Goal: Task Accomplishment & Management: Use online tool/utility

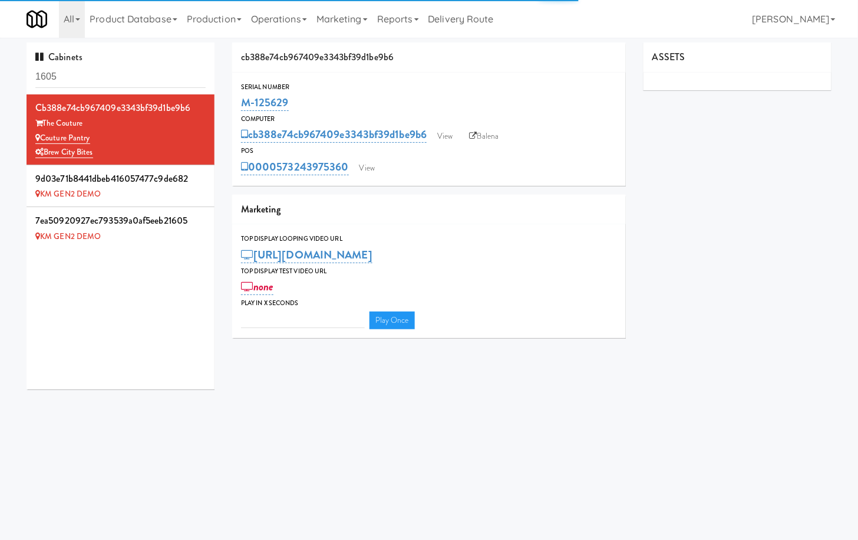
type input "3"
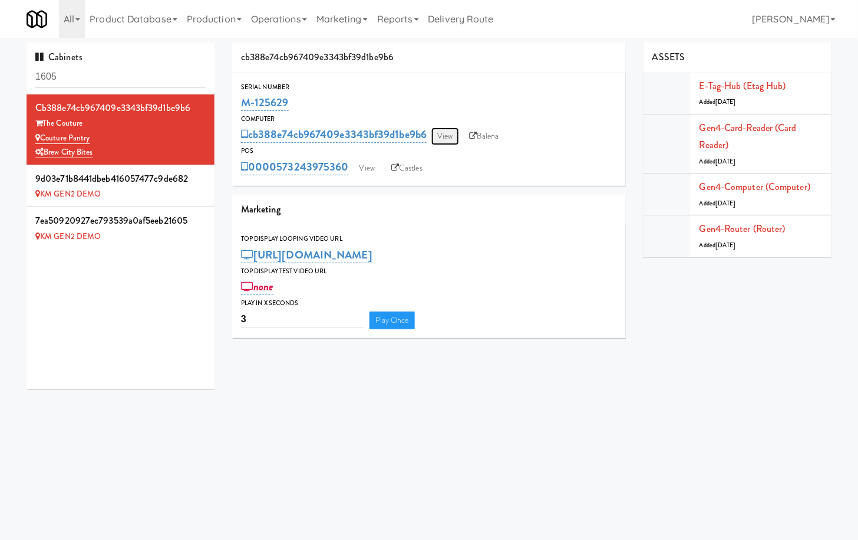
click at [450, 127] on link "View" at bounding box center [445, 136] width 27 height 18
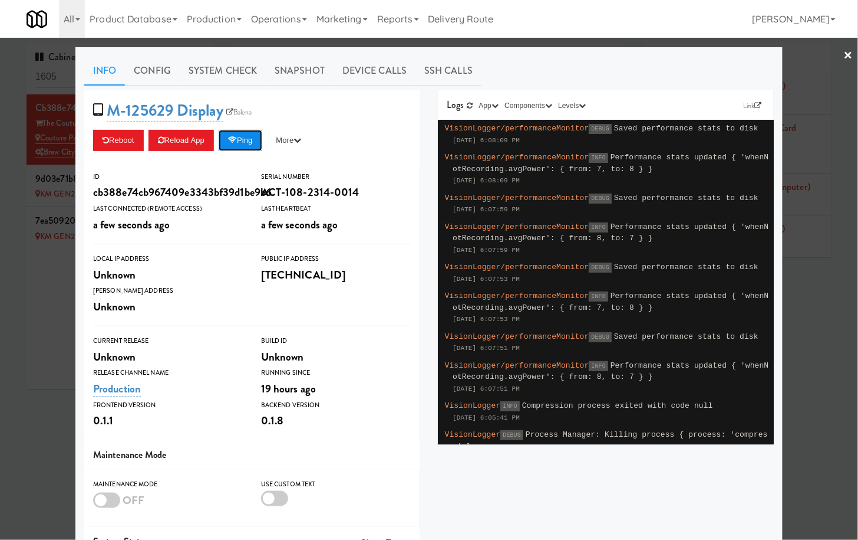
click at [249, 142] on button "Ping" at bounding box center [241, 140] width 44 height 21
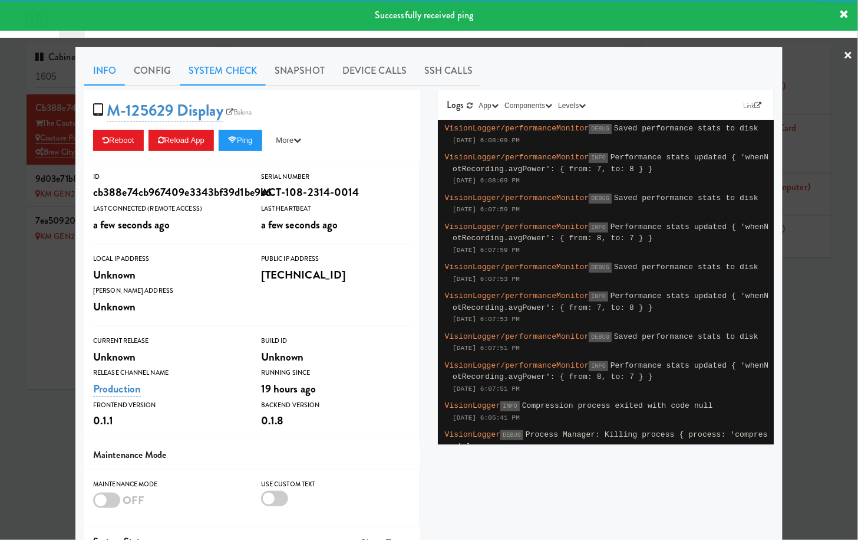
click at [231, 72] on link "System Check" at bounding box center [223, 70] width 86 height 29
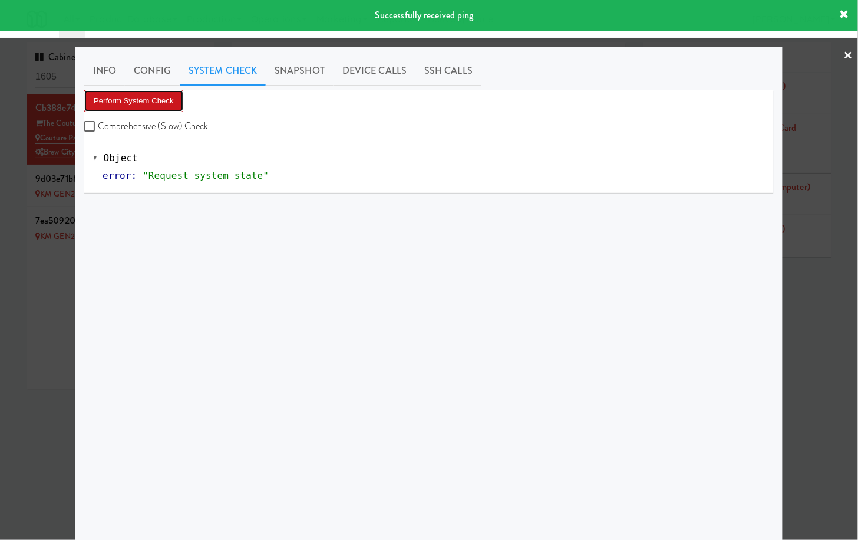
click at [142, 109] on button "Perform System Check" at bounding box center [133, 100] width 99 height 21
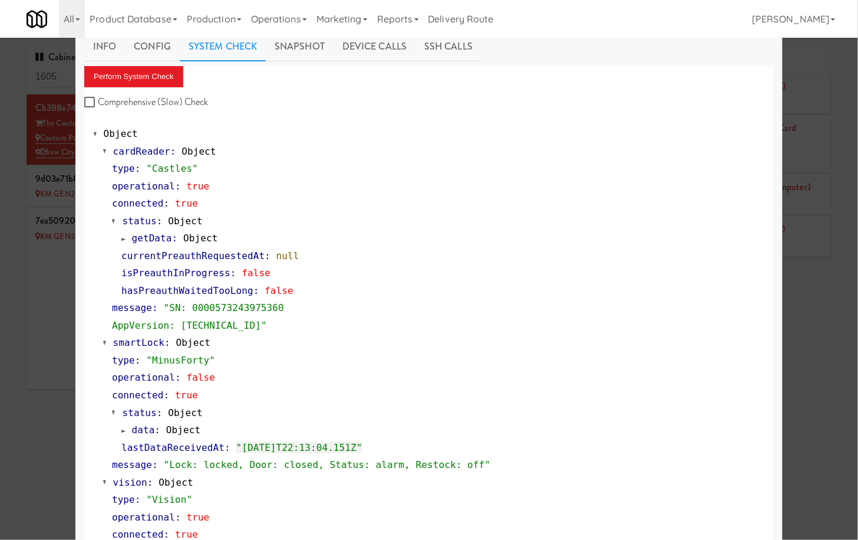
scroll to position [25, 0]
click at [376, 54] on link "Device Calls" at bounding box center [375, 45] width 82 height 29
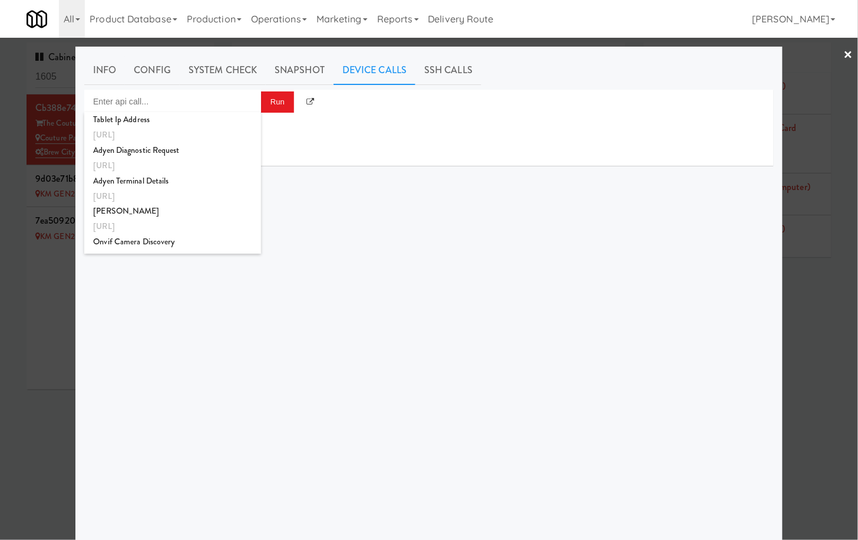
click at [221, 104] on input "Enter api call..." at bounding box center [172, 102] width 177 height 24
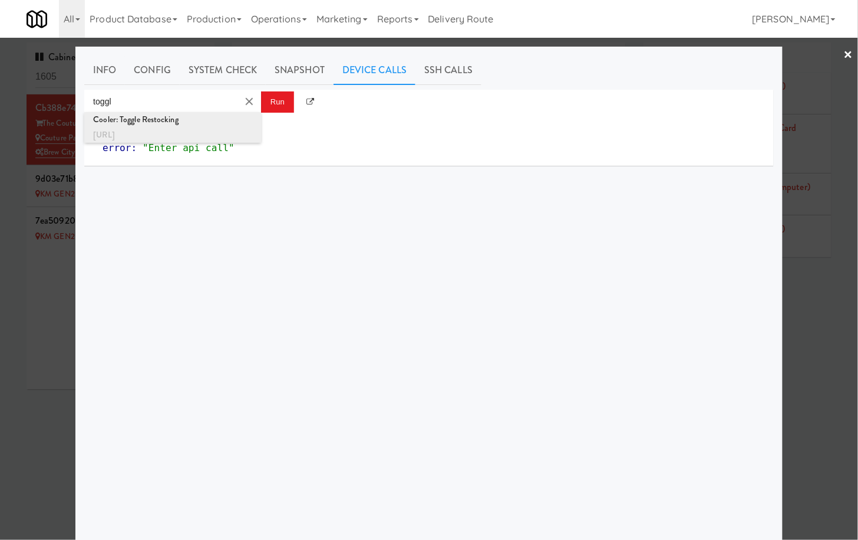
click at [202, 131] on div "http://localhost:3000/cooler/restocking-mode/toggle" at bounding box center [172, 134] width 159 height 15
type input "Cooler: Toggle Restocking"
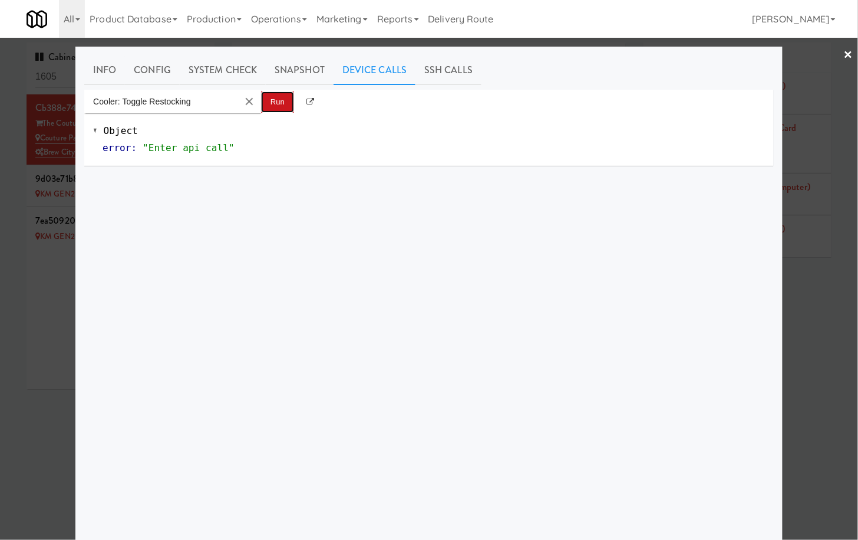
click at [279, 98] on button "Run" at bounding box center [277, 101] width 33 height 21
click at [51, 159] on div at bounding box center [429, 270] width 858 height 540
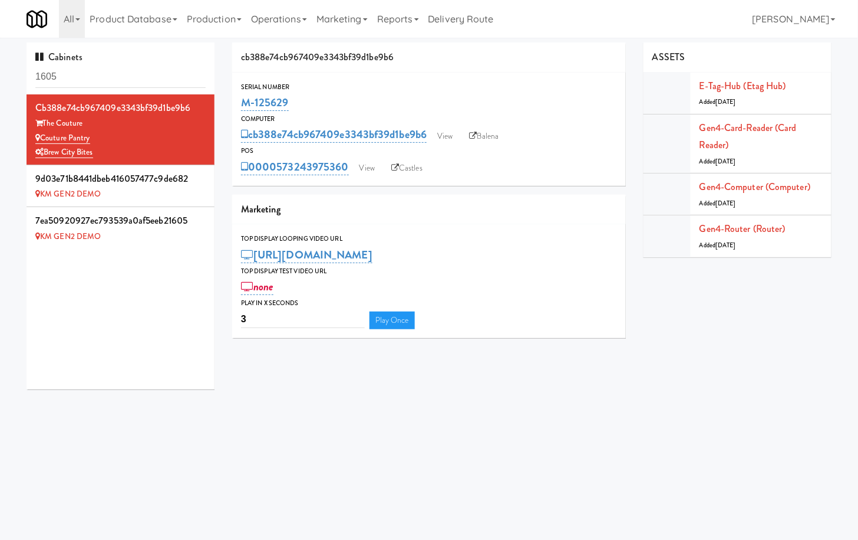
drag, startPoint x: 297, startPoint y: 101, endPoint x: 229, endPoint y: 101, distance: 68.4
click at [229, 101] on div "cb388e74cb967409e3343bf39d1be9b6 Serial Number M-125629 Computer cb388e74cb9674…" at bounding box center [429, 194] width 412 height 304
copy link "M-125629"
click at [449, 133] on link "View" at bounding box center [445, 136] width 27 height 18
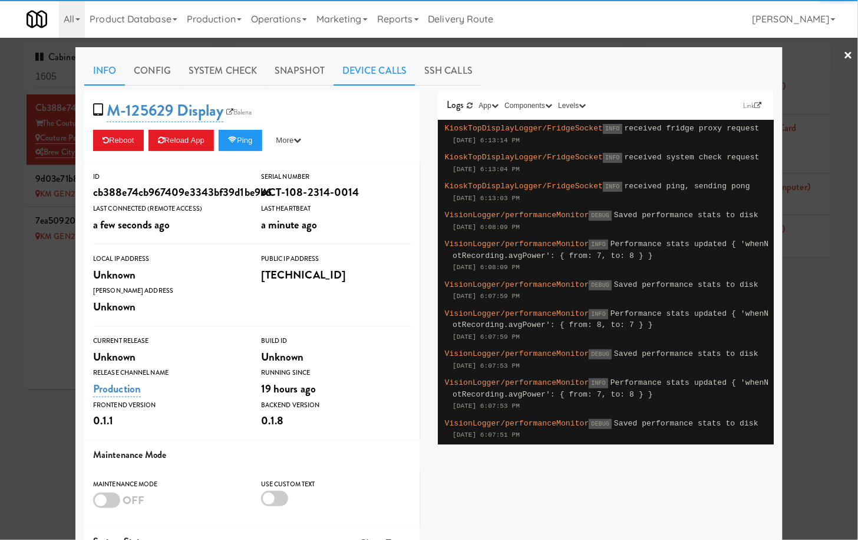
click at [367, 72] on link "Device Calls" at bounding box center [375, 70] width 82 height 29
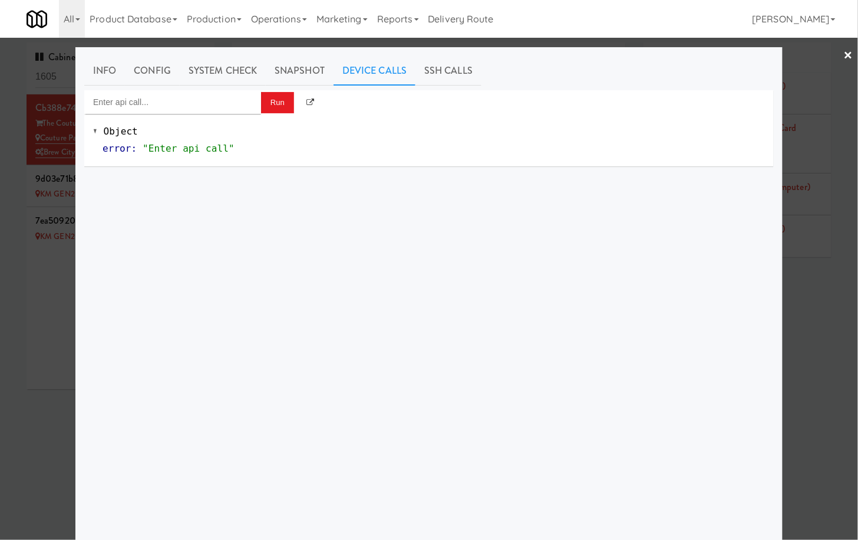
click at [226, 116] on div "Object error : "Enter api call"" at bounding box center [429, 140] width 690 height 52
click at [217, 103] on input "Enter api call..." at bounding box center [172, 102] width 177 height 24
click at [205, 127] on div "Cooler: Toggle Restocking" at bounding box center [172, 120] width 159 height 15
type input "Cooler: Toggle Restocking"
click at [285, 95] on button "Run" at bounding box center [277, 102] width 33 height 21
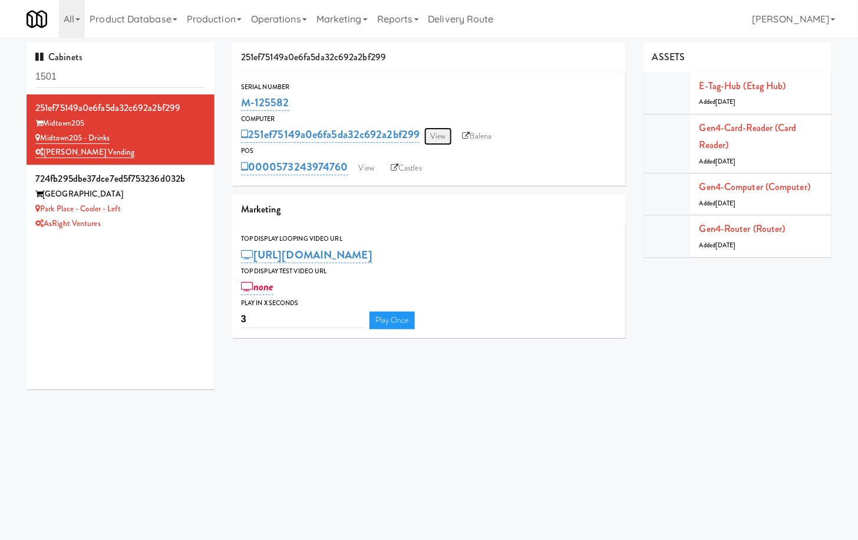
click at [449, 143] on link "View" at bounding box center [438, 136] width 27 height 18
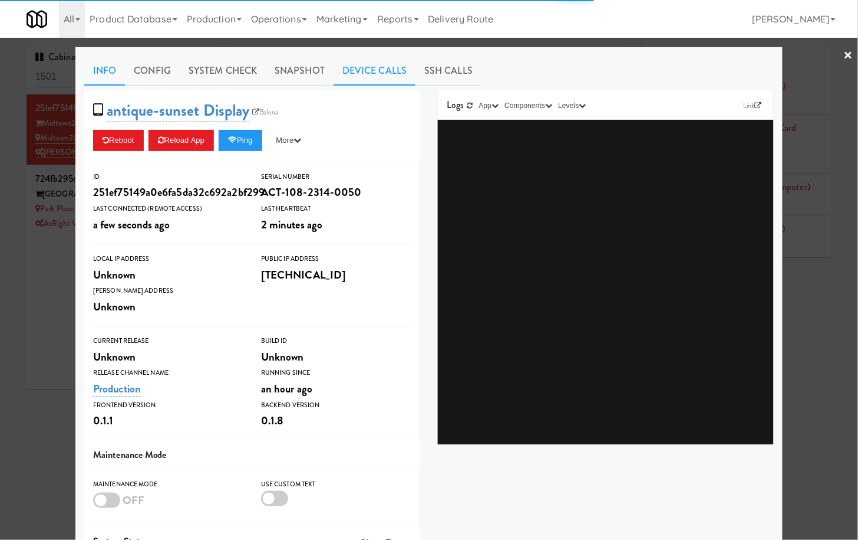
click at [371, 76] on link "Device Calls" at bounding box center [375, 70] width 82 height 29
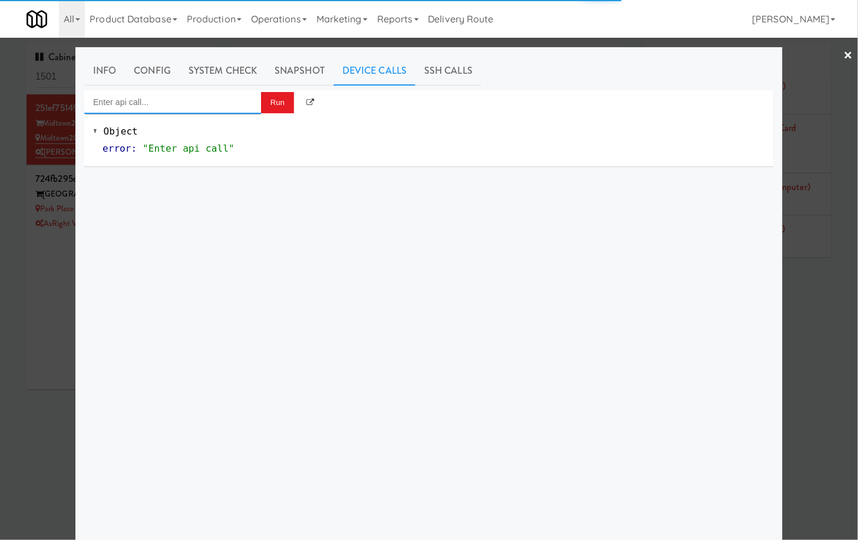
click at [164, 105] on input "Enter api call..." at bounding box center [172, 102] width 177 height 24
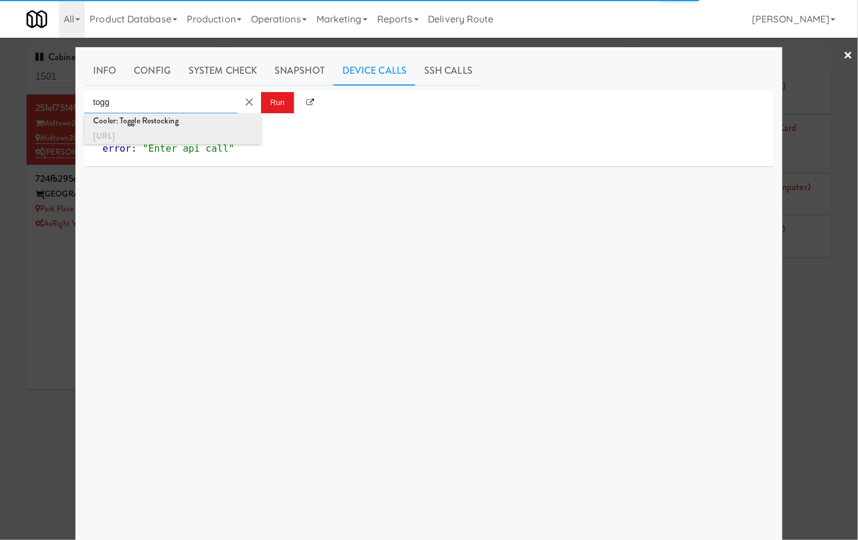
click at [177, 138] on div "[URL]" at bounding box center [172, 136] width 159 height 15
type input "Cooler: Toggle Restocking"
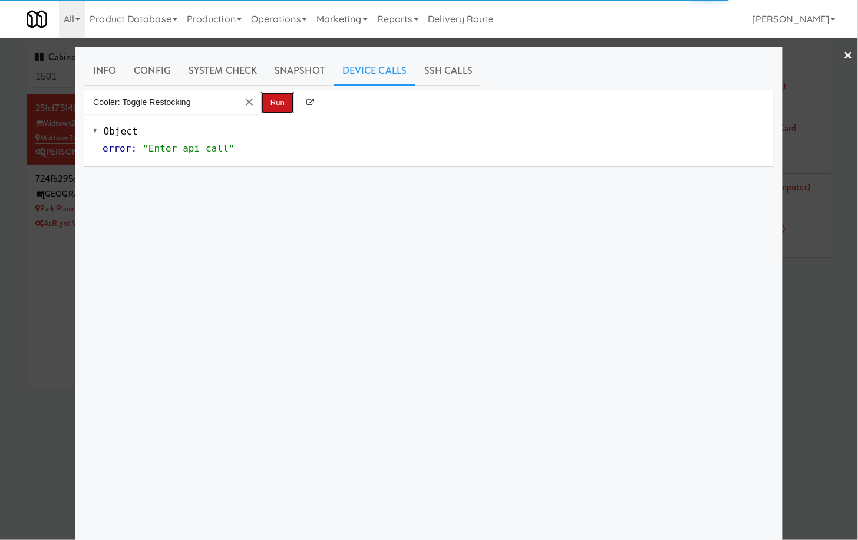
click at [282, 100] on button "Run" at bounding box center [277, 102] width 33 height 21
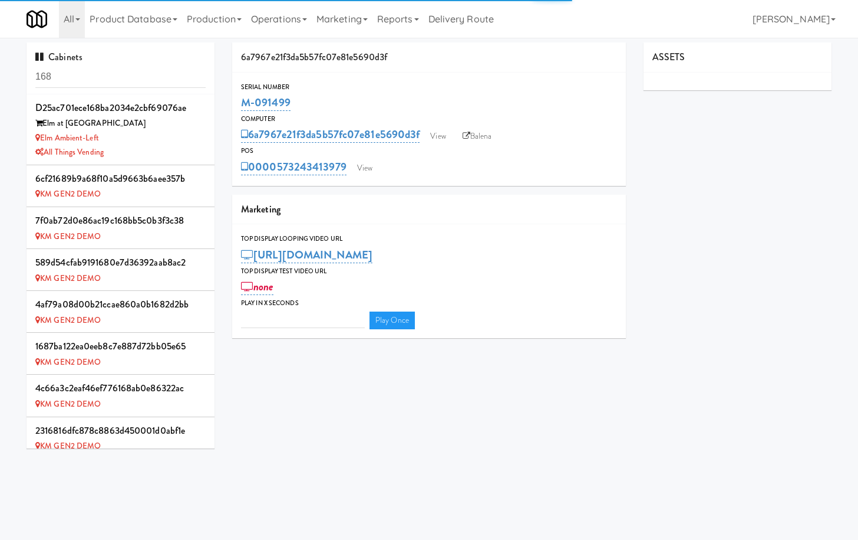
type input "3"
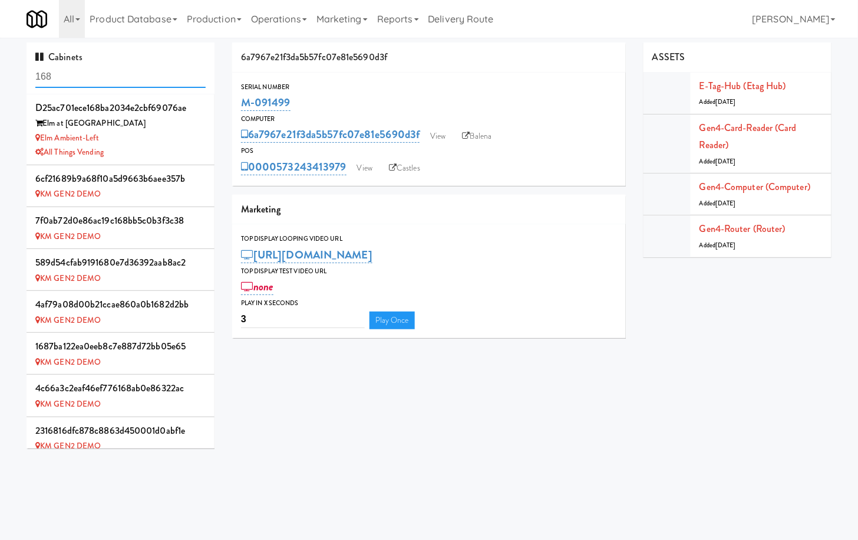
scroll to position [572, 0]
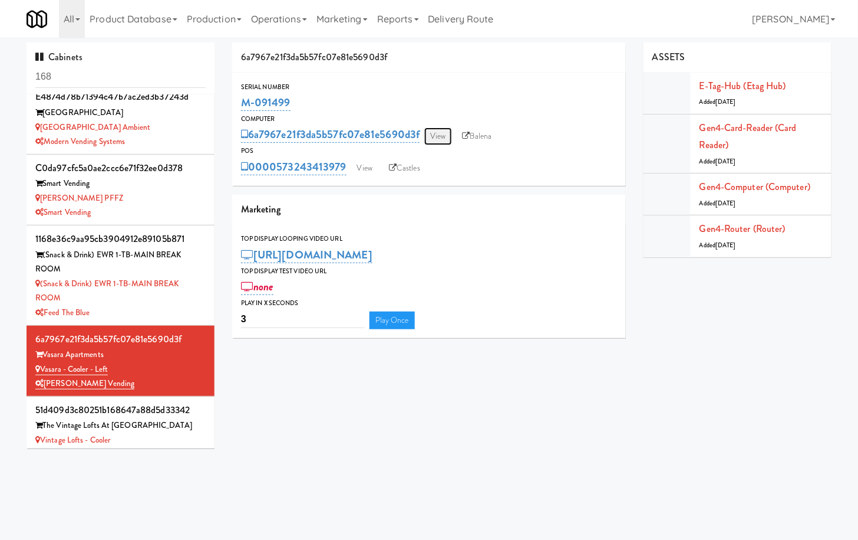
click at [433, 129] on link "View" at bounding box center [438, 136] width 27 height 18
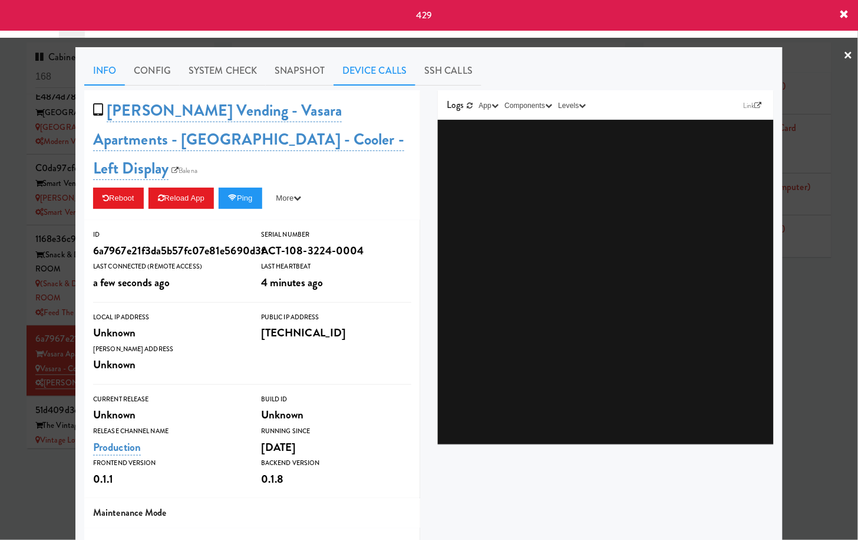
click at [363, 74] on link "Device Calls" at bounding box center [375, 70] width 82 height 29
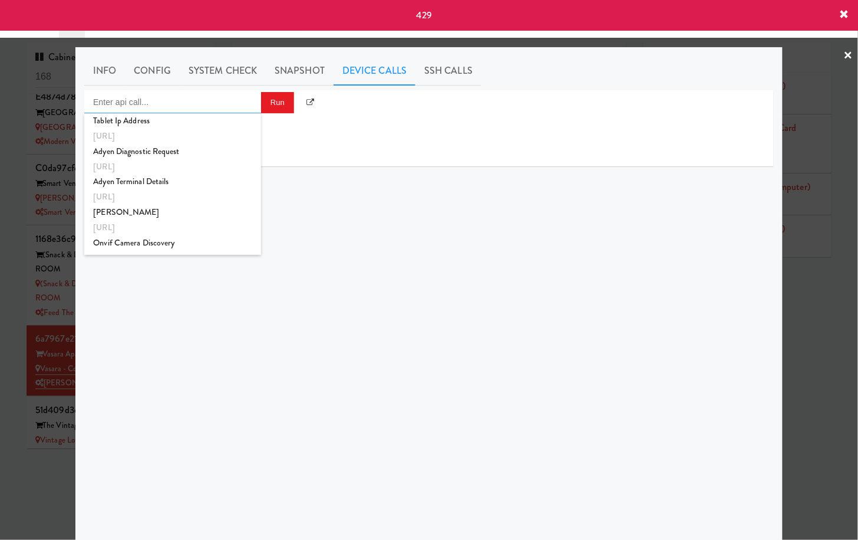
click at [207, 107] on input "Enter api call..." at bounding box center [172, 102] width 177 height 24
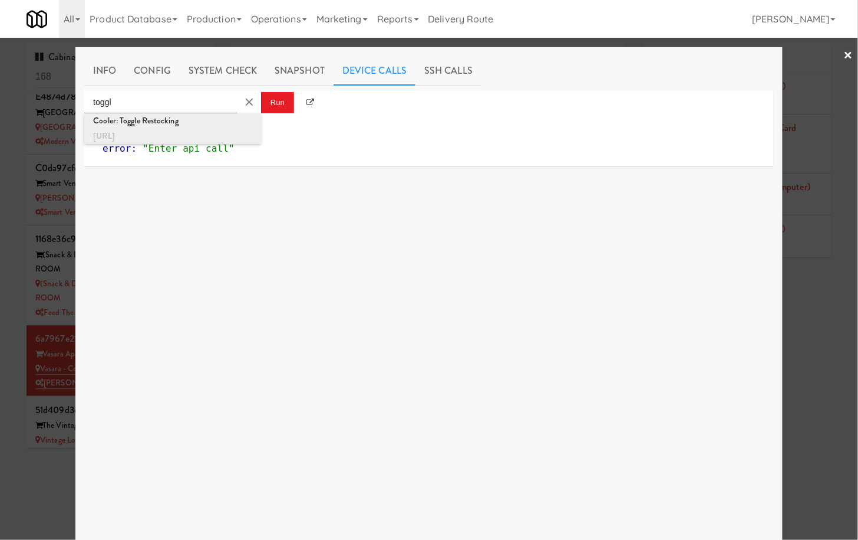
click at [207, 127] on div "Cooler: Toggle Restocking" at bounding box center [172, 120] width 159 height 15
type input "Cooler: Toggle Restocking"
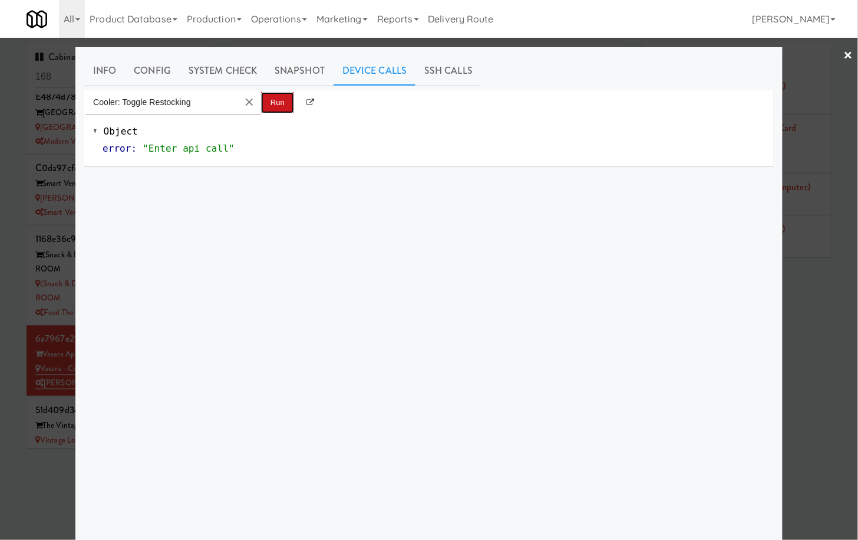
click at [275, 98] on button "Run" at bounding box center [277, 102] width 33 height 21
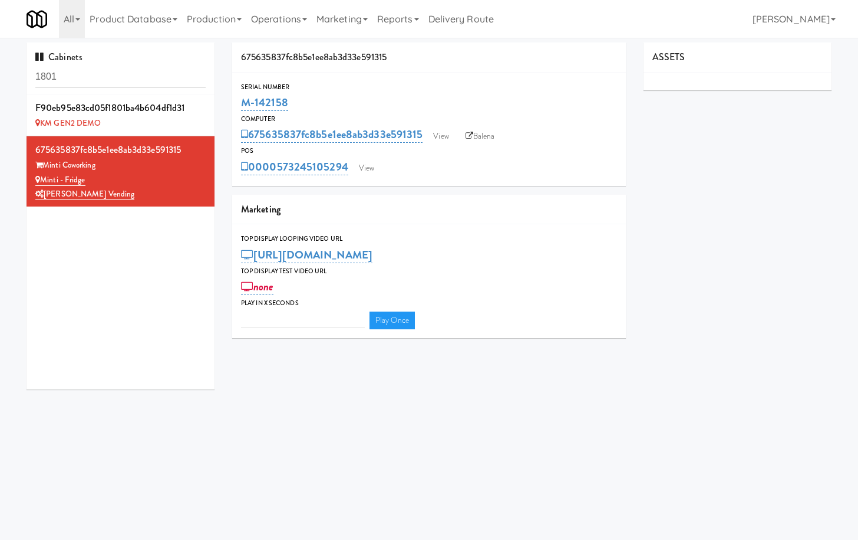
type input "3"
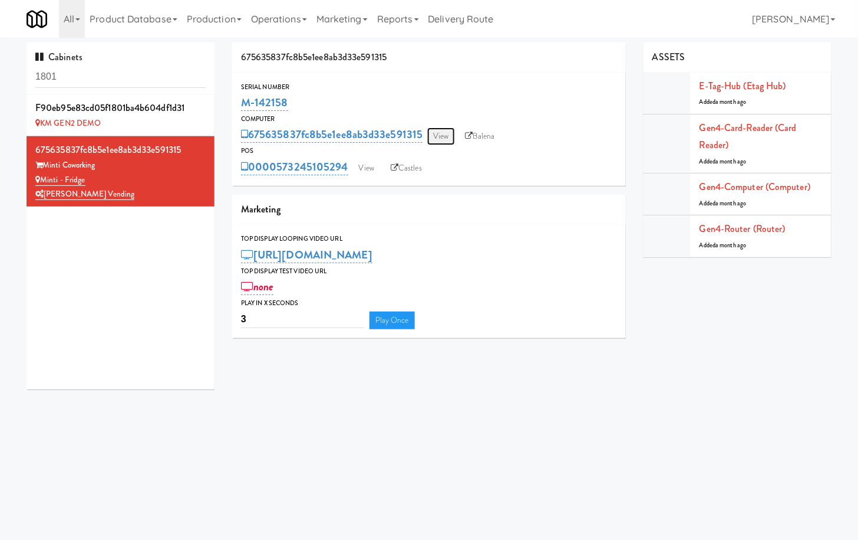
click at [442, 135] on link "View" at bounding box center [440, 136] width 27 height 18
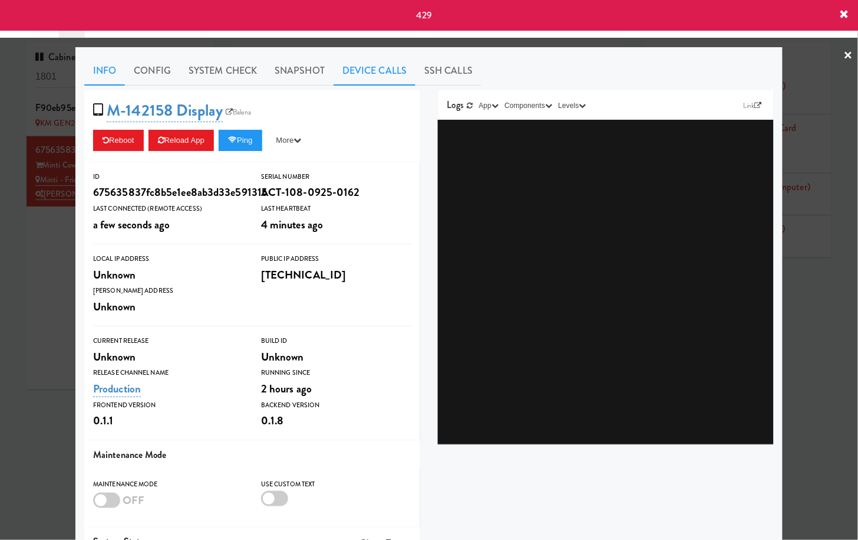
click at [347, 77] on link "Device Calls" at bounding box center [375, 70] width 82 height 29
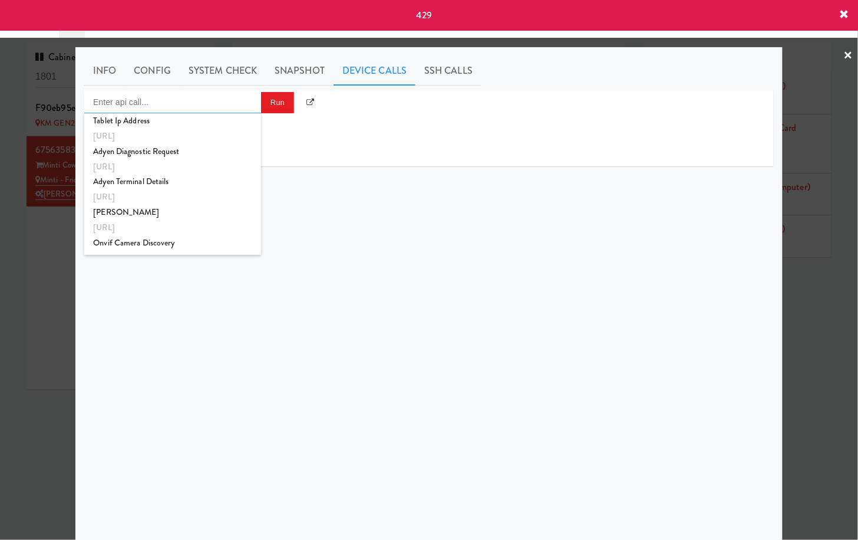
click at [176, 104] on input "Enter api call..." at bounding box center [172, 102] width 177 height 24
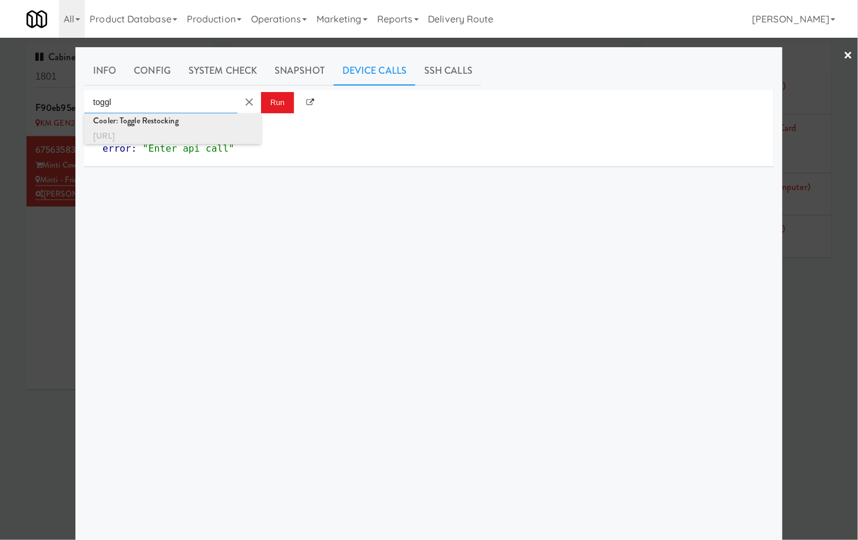
click at [168, 130] on div "[URL]" at bounding box center [172, 136] width 159 height 15
type input "Cooler: Toggle Restocking"
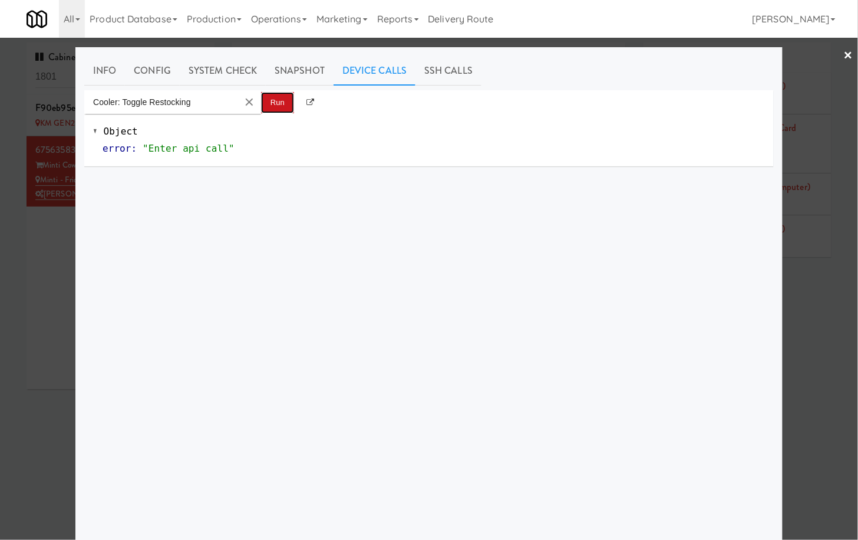
click at [277, 100] on button "Run" at bounding box center [277, 102] width 33 height 21
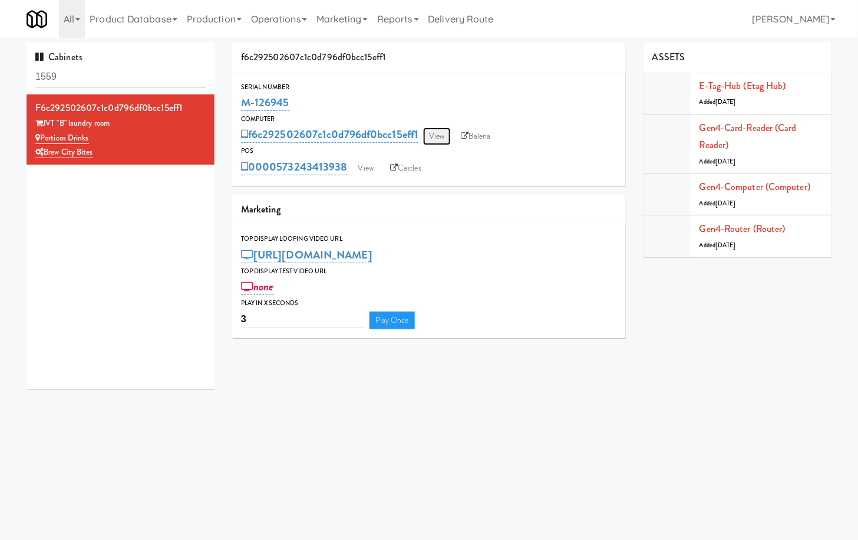
click at [432, 134] on link "View" at bounding box center [436, 136] width 27 height 18
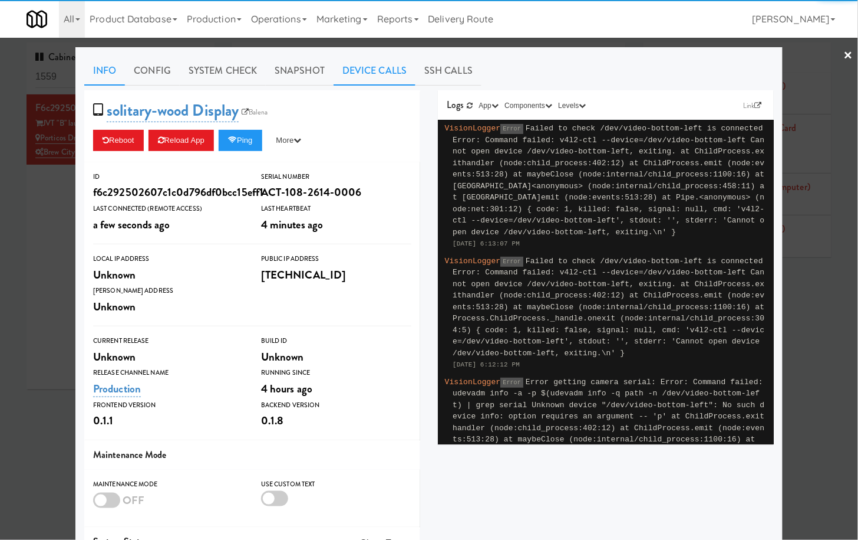
click at [361, 71] on link "Device Calls" at bounding box center [375, 70] width 82 height 29
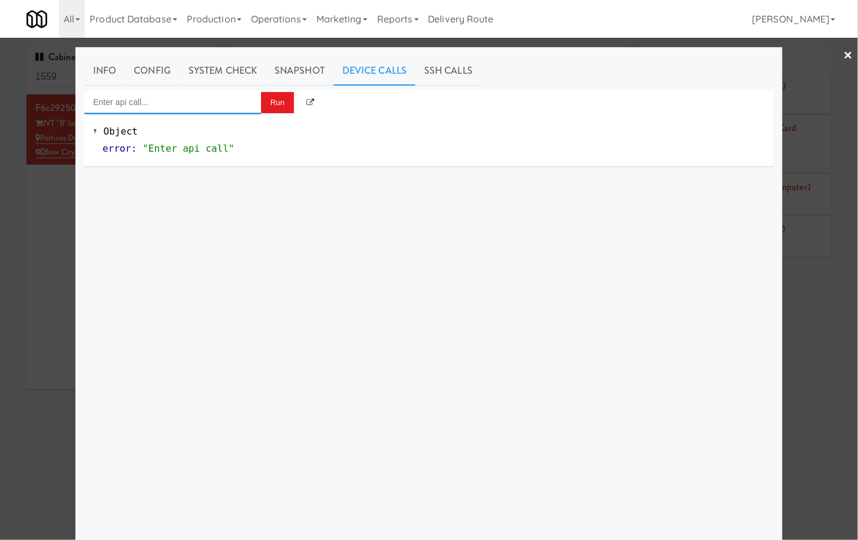
click at [195, 104] on input "Enter api call..." at bounding box center [172, 102] width 177 height 24
click at [175, 120] on div "Cooler: Toggle Restocking" at bounding box center [172, 120] width 159 height 15
type input "Cooler: Toggle Restocking"
click at [272, 97] on button "Run" at bounding box center [277, 102] width 33 height 21
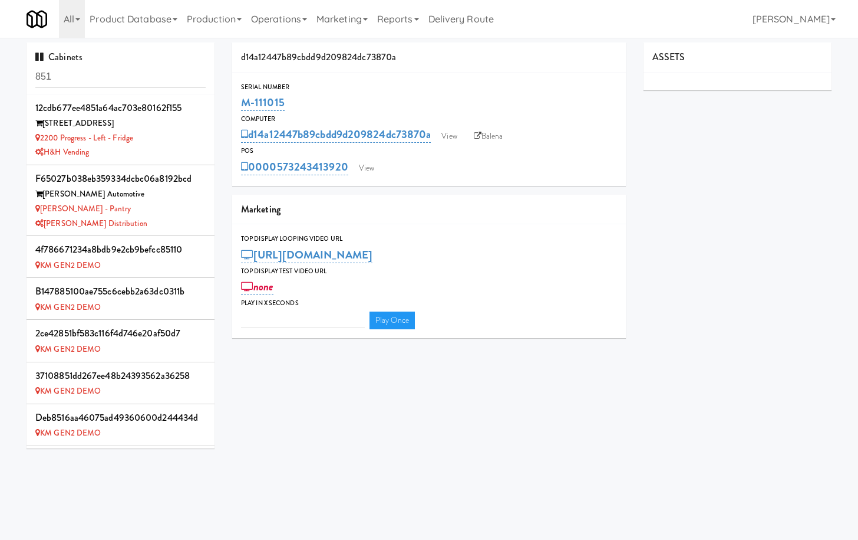
type input "3"
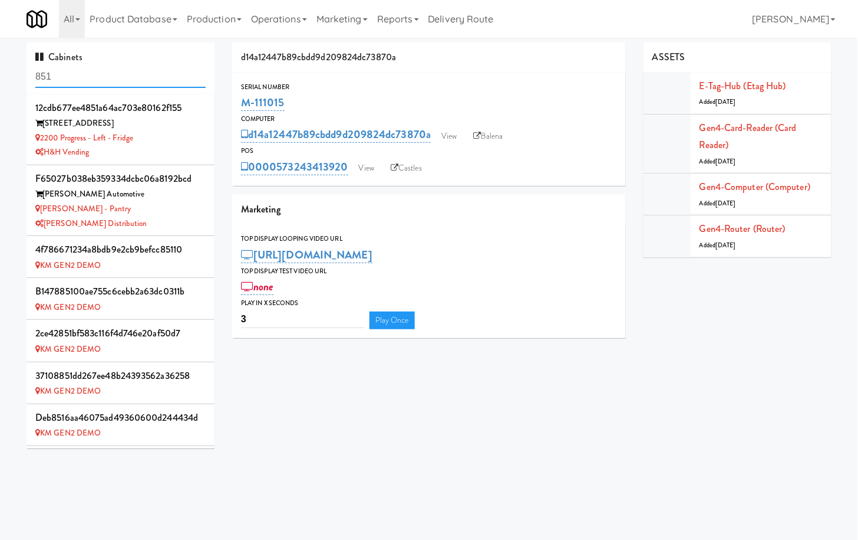
scroll to position [532, 0]
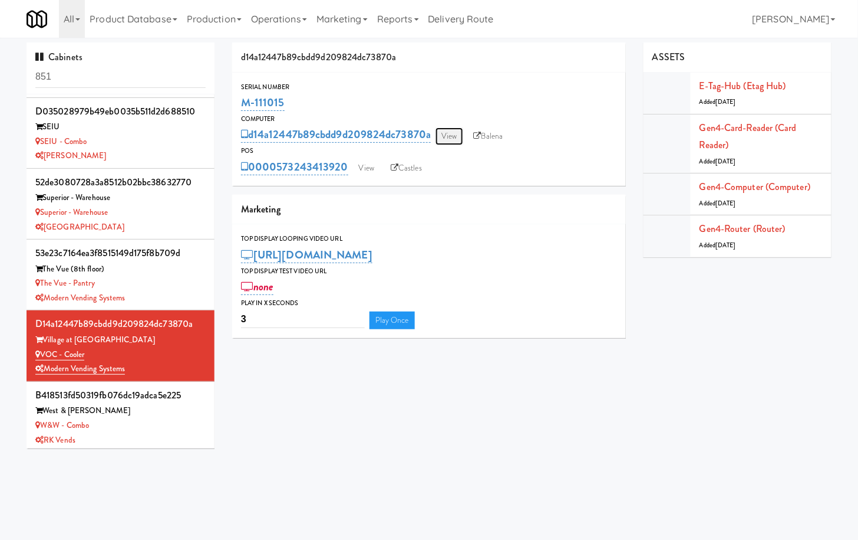
click at [451, 133] on link "View" at bounding box center [449, 136] width 27 height 18
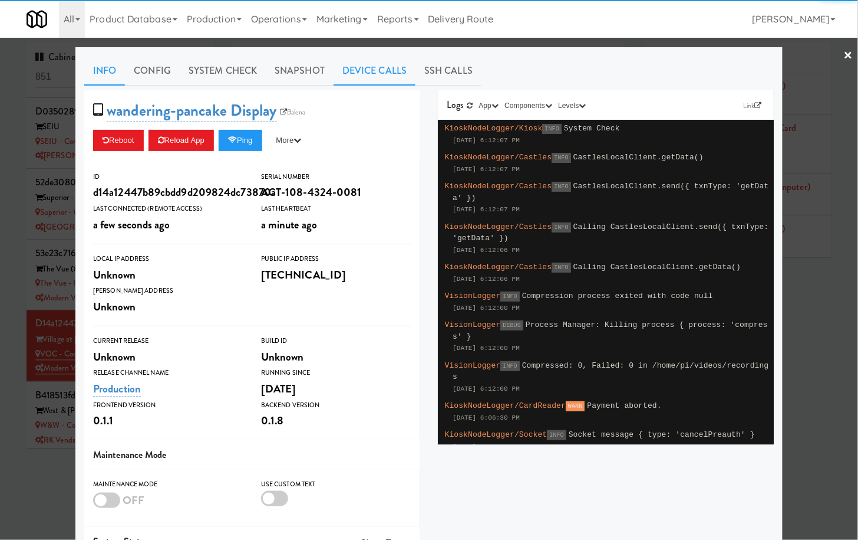
click at [377, 63] on link "Device Calls" at bounding box center [375, 70] width 82 height 29
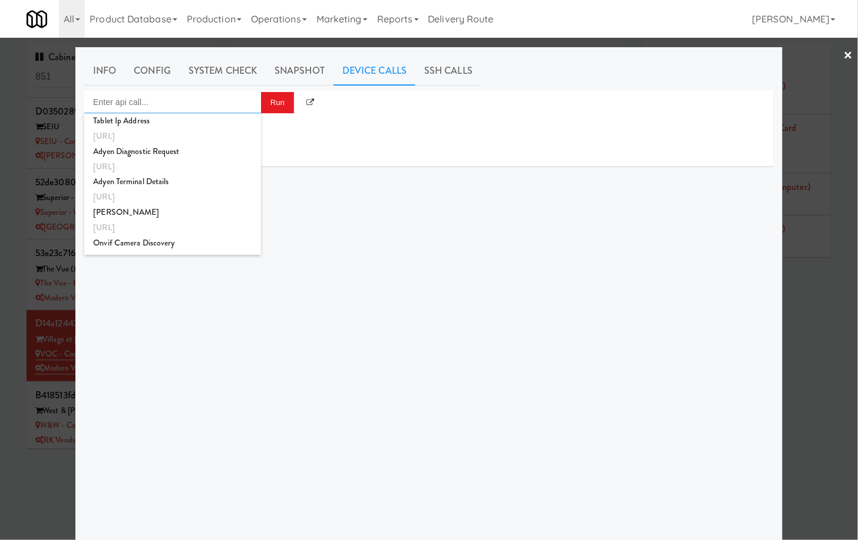
click at [169, 111] on input "Enter api call..." at bounding box center [172, 102] width 177 height 24
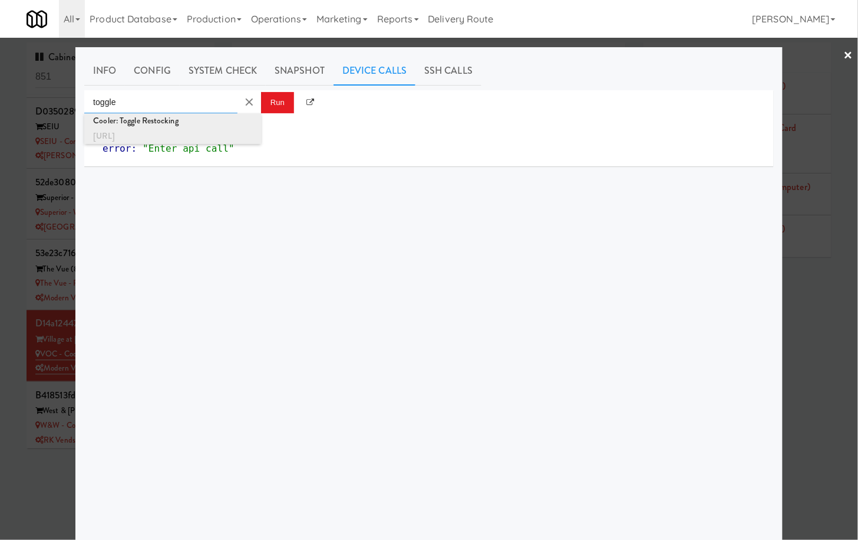
click at [176, 124] on div "Cooler: Toggle Restocking" at bounding box center [172, 120] width 159 height 15
type input "Cooler: Toggle Restocking"
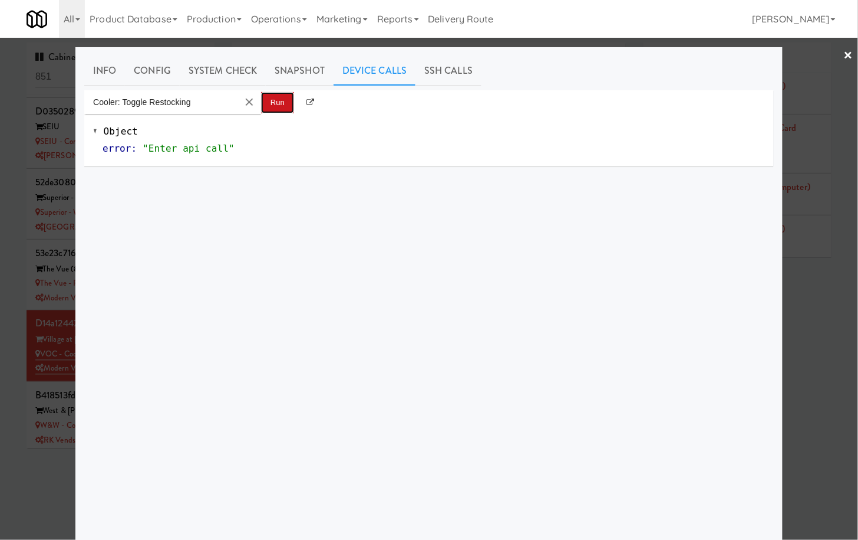
click at [275, 100] on button "Run" at bounding box center [277, 102] width 33 height 21
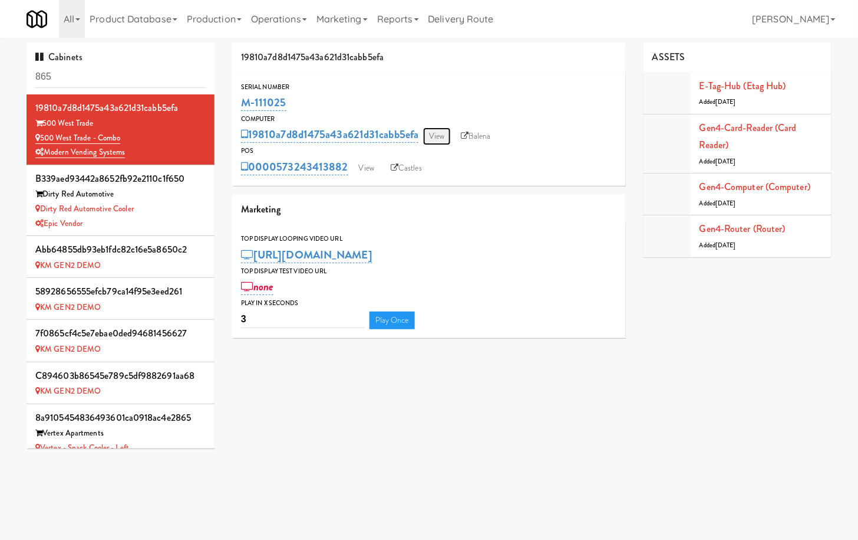
click at [436, 136] on link "View" at bounding box center [436, 136] width 27 height 18
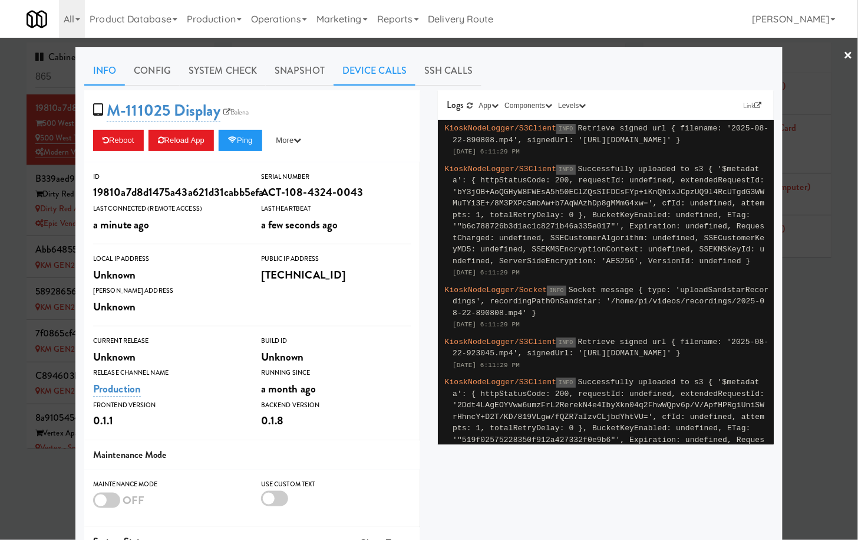
click at [364, 64] on link "Device Calls" at bounding box center [375, 70] width 82 height 29
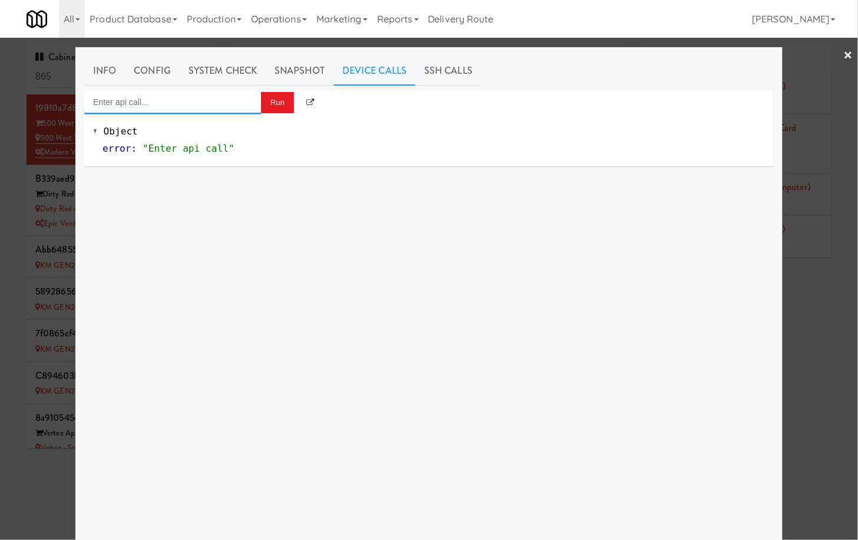
click at [231, 102] on input "Enter api call..." at bounding box center [172, 102] width 177 height 24
click at [218, 139] on div "[URL]" at bounding box center [172, 136] width 159 height 15
type input "Cooler: Toggle Restocking"
click at [277, 96] on button "Run" at bounding box center [277, 102] width 33 height 21
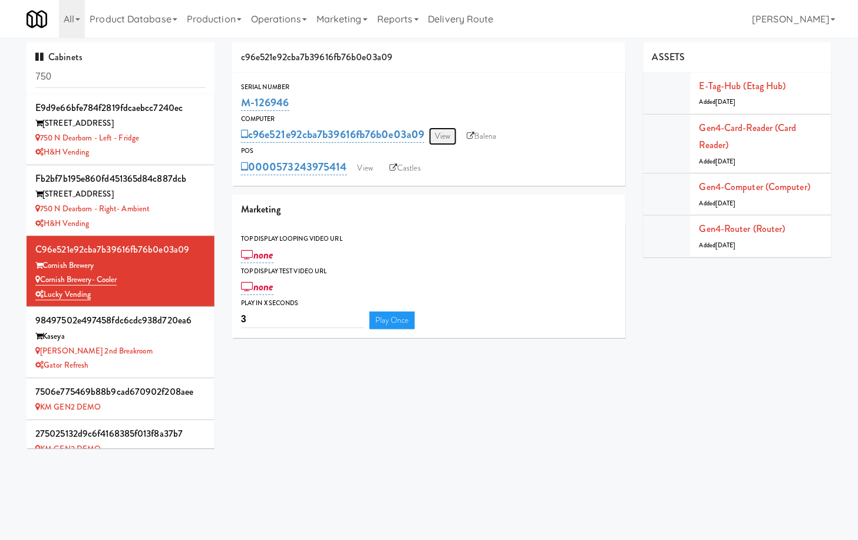
click at [449, 128] on link "View" at bounding box center [442, 136] width 27 height 18
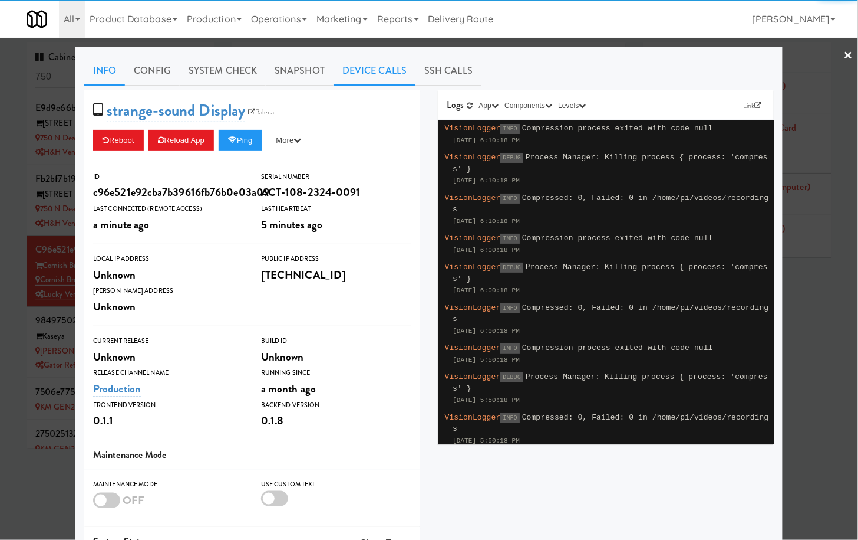
click at [389, 75] on link "Device Calls" at bounding box center [375, 70] width 82 height 29
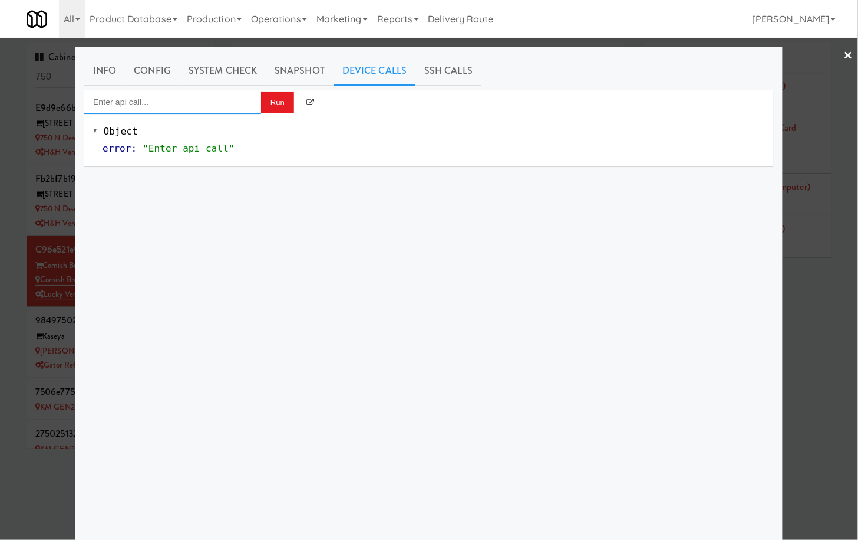
click at [188, 107] on input "Enter api call..." at bounding box center [172, 102] width 177 height 24
click at [187, 120] on div "Cooler: Toggle Restocking" at bounding box center [172, 120] width 159 height 15
type input "Cooler: Toggle Restocking"
click at [282, 104] on button "Run" at bounding box center [277, 102] width 33 height 21
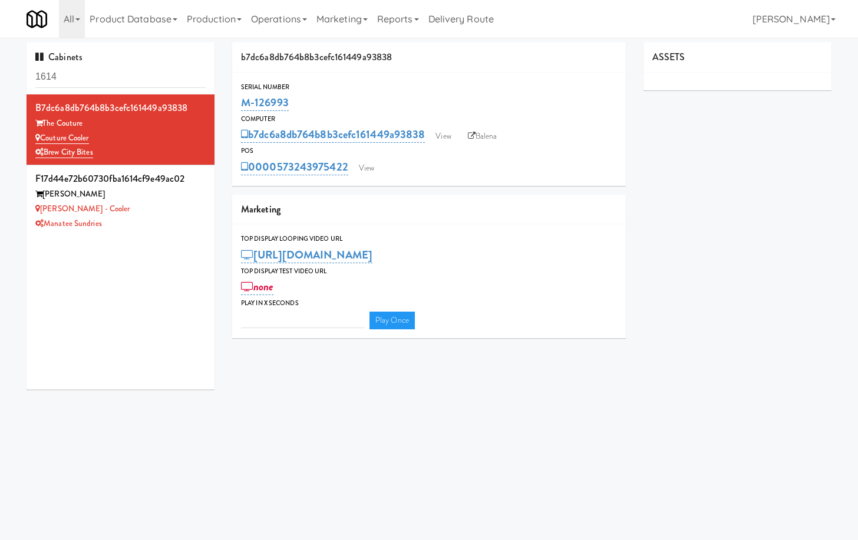
type input "3"
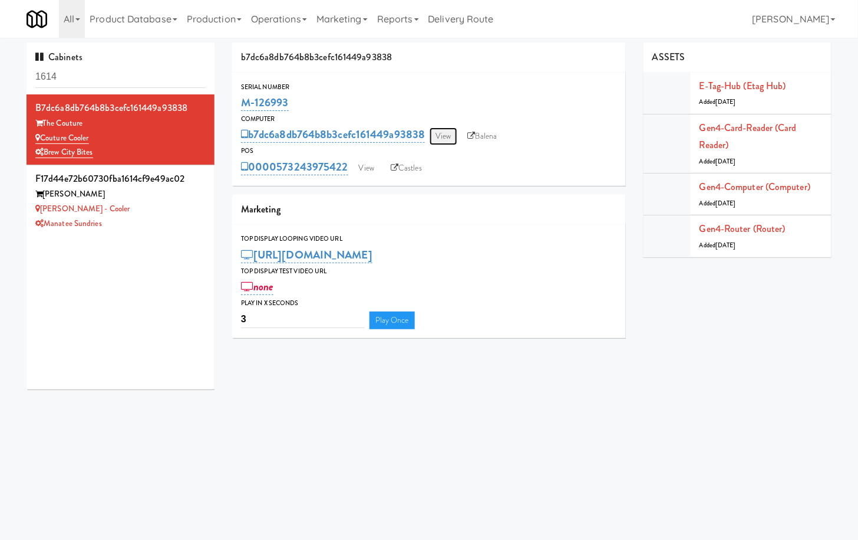
click at [444, 127] on link "View" at bounding box center [443, 136] width 27 height 18
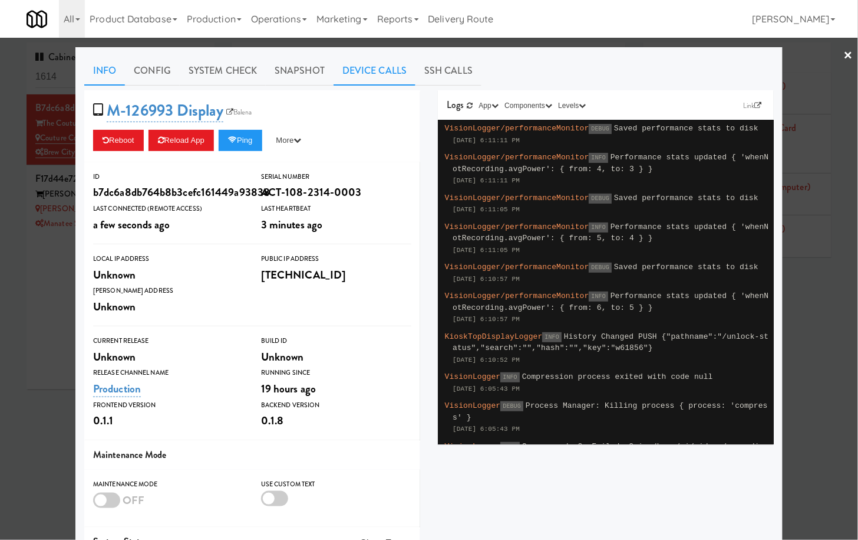
click at [364, 60] on link "Device Calls" at bounding box center [375, 70] width 82 height 29
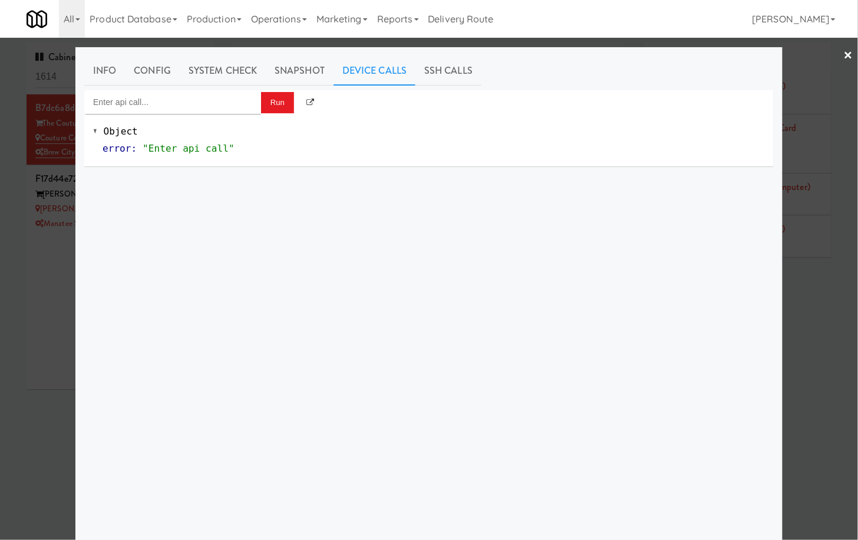
click at [159, 117] on div "Object error : "Enter api call"" at bounding box center [429, 140] width 690 height 52
click at [152, 107] on input "Enter api call..." at bounding box center [172, 102] width 177 height 24
click at [162, 126] on div "Cooler: Toggle Restocking" at bounding box center [172, 120] width 159 height 15
type input "Cooler: Toggle Restocking"
click at [266, 104] on button "Run" at bounding box center [277, 102] width 33 height 21
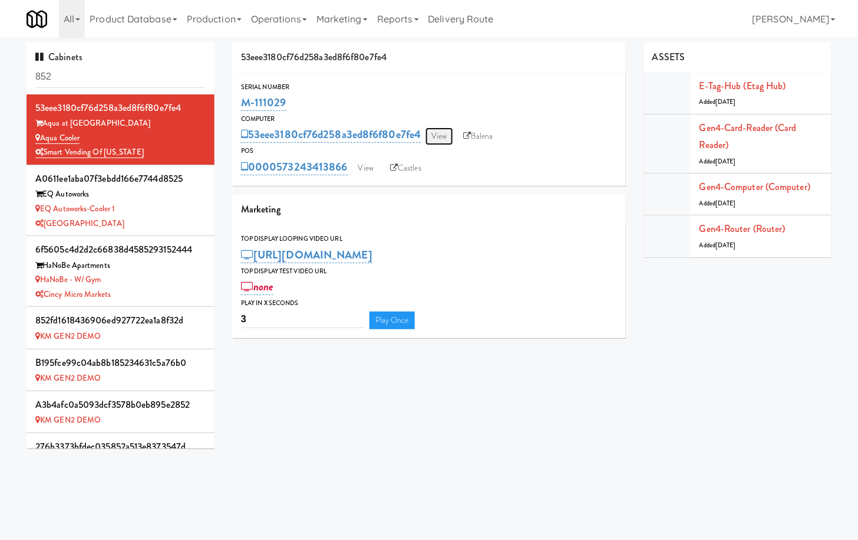
click at [448, 133] on link "View" at bounding box center [439, 136] width 27 height 18
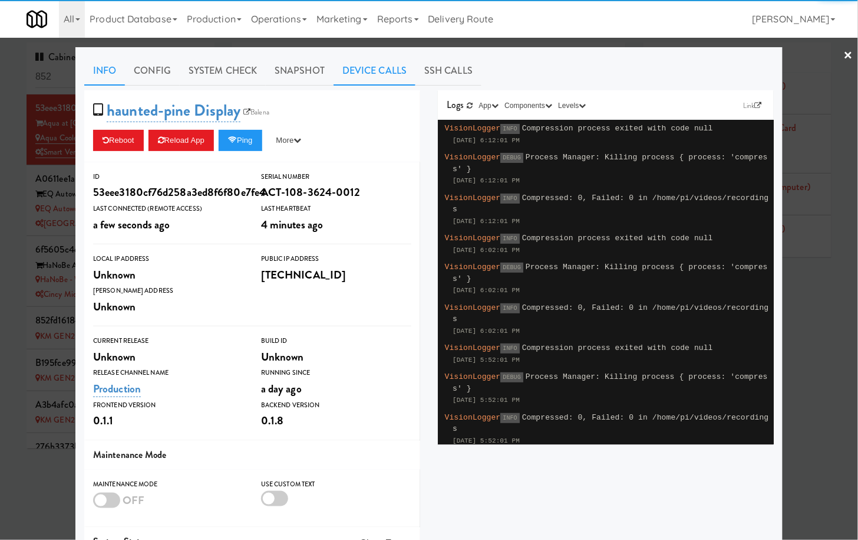
click at [357, 63] on link "Device Calls" at bounding box center [375, 70] width 82 height 29
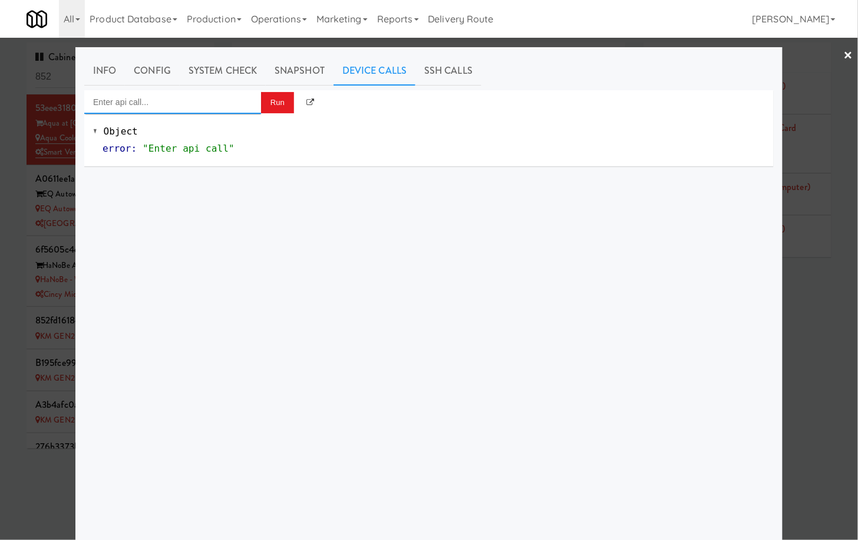
click at [219, 98] on input "Enter api call..." at bounding box center [172, 102] width 177 height 24
click at [221, 117] on div "Cooler: Toggle Restocking" at bounding box center [172, 120] width 159 height 15
type input "Cooler: Toggle Restocking"
click at [275, 96] on button "Run" at bounding box center [277, 102] width 33 height 21
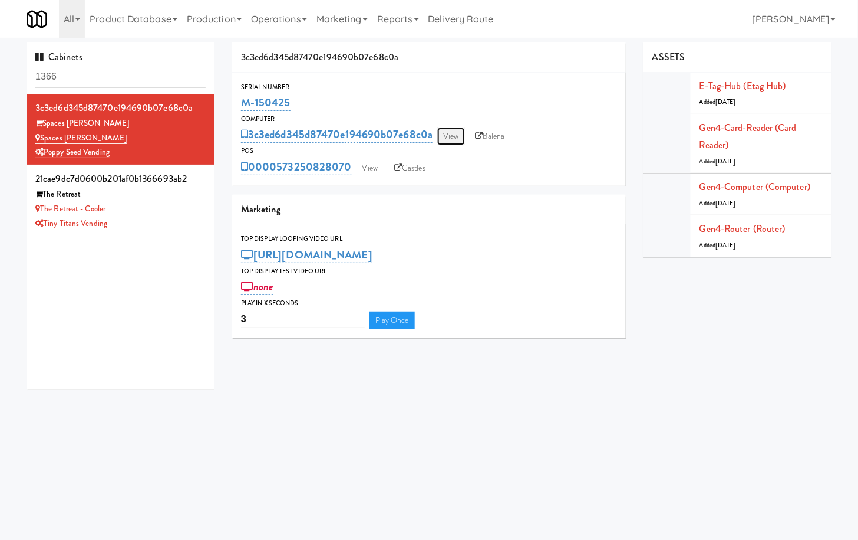
click at [454, 139] on link "View" at bounding box center [451, 136] width 27 height 18
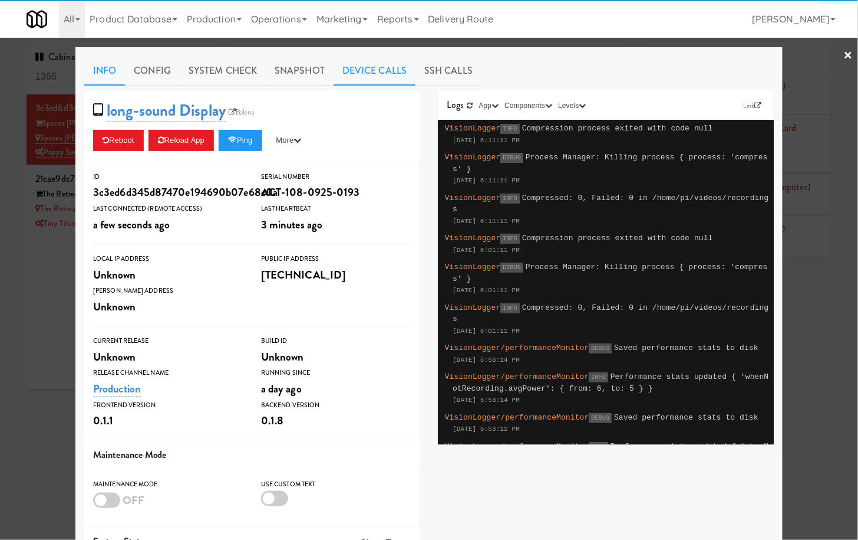
click at [376, 72] on link "Device Calls" at bounding box center [375, 70] width 82 height 29
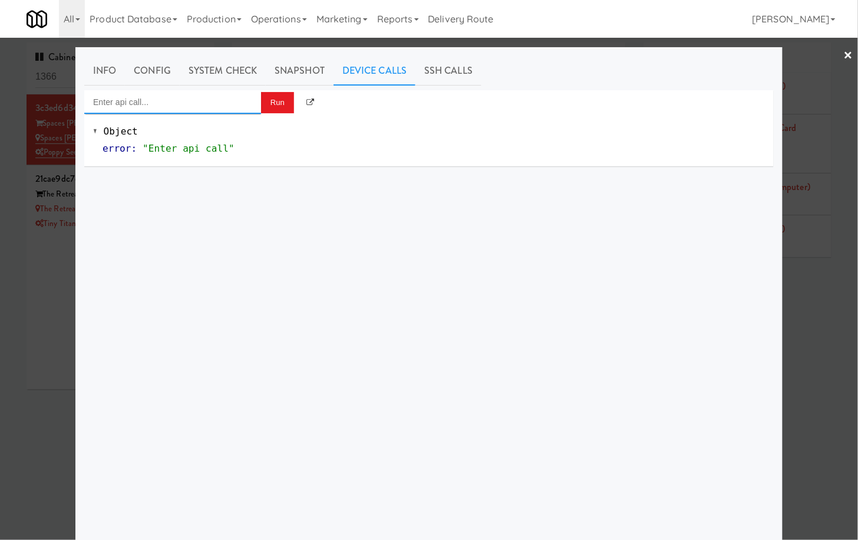
click at [217, 105] on input "Enter api call..." at bounding box center [172, 102] width 177 height 24
click at [218, 123] on div "Cooler: Toggle Restocking" at bounding box center [172, 120] width 159 height 15
type input "Cooler: Toggle Restocking"
click at [271, 99] on button "Run" at bounding box center [277, 102] width 33 height 21
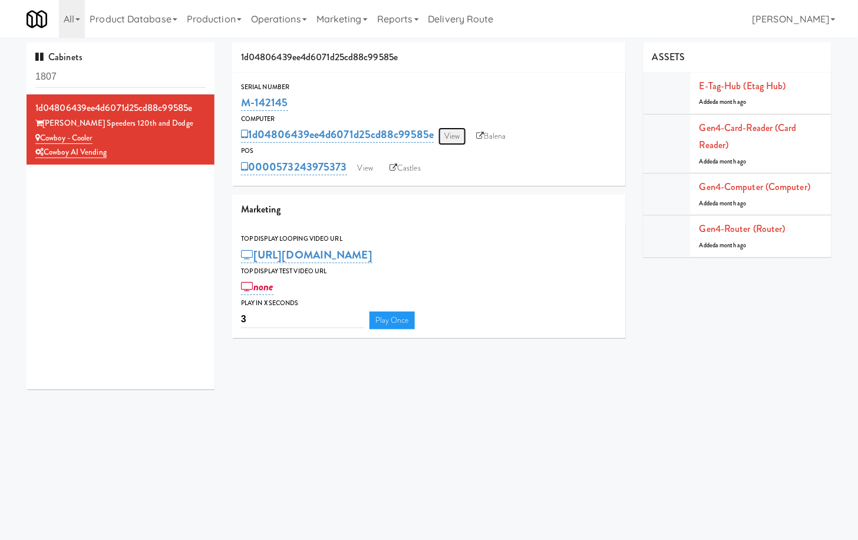
click at [458, 138] on link "View" at bounding box center [452, 136] width 27 height 18
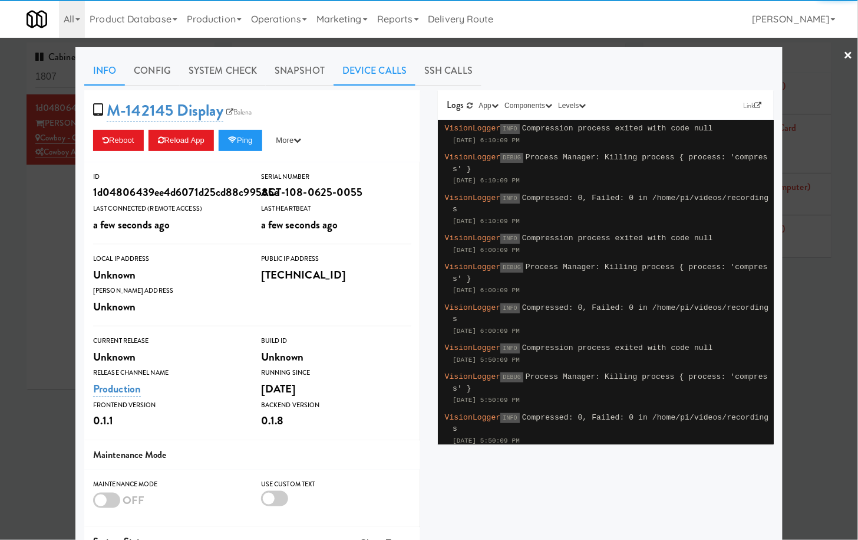
click at [377, 63] on link "Device Calls" at bounding box center [375, 70] width 82 height 29
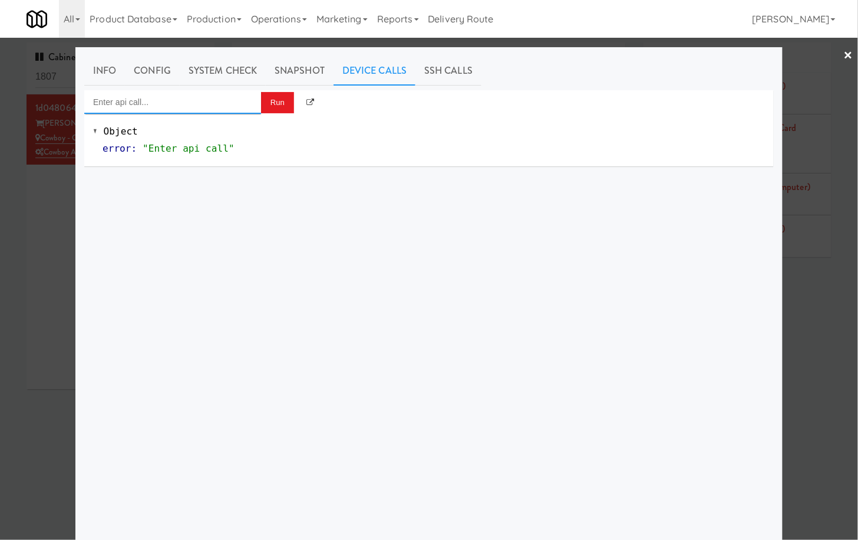
click at [226, 98] on input "Enter api call..." at bounding box center [172, 102] width 177 height 24
click at [200, 120] on div "Cooler: Toggle Restocking" at bounding box center [172, 120] width 159 height 15
type input "Cooler: Toggle Restocking"
click at [273, 103] on button "Run" at bounding box center [277, 102] width 33 height 21
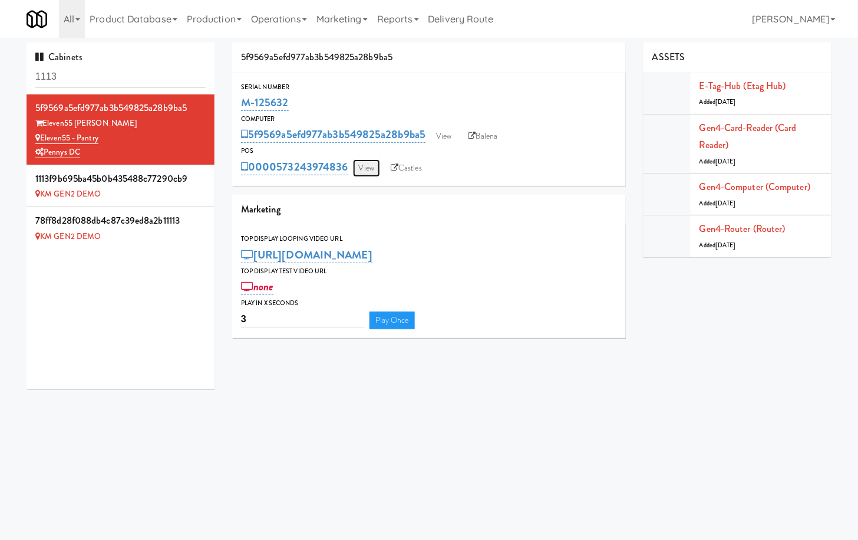
click at [359, 163] on link "View" at bounding box center [366, 168] width 27 height 18
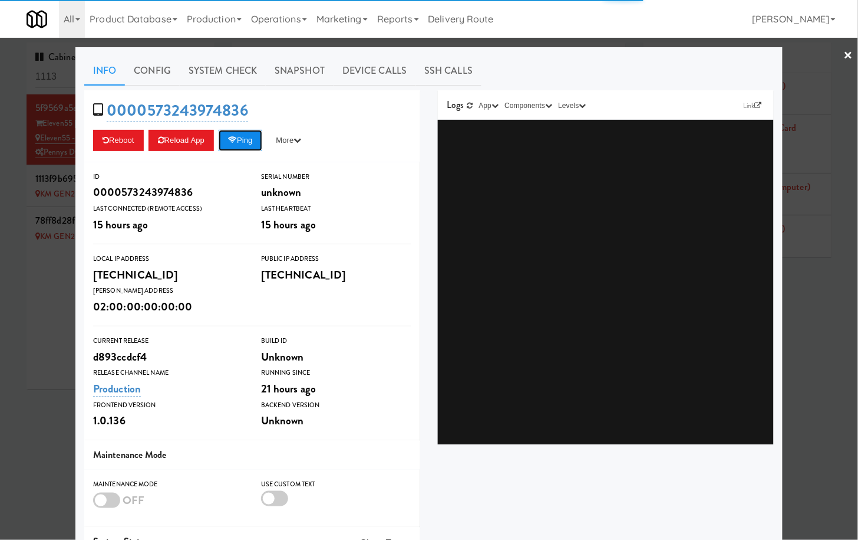
click at [242, 148] on button "Ping" at bounding box center [241, 140] width 44 height 21
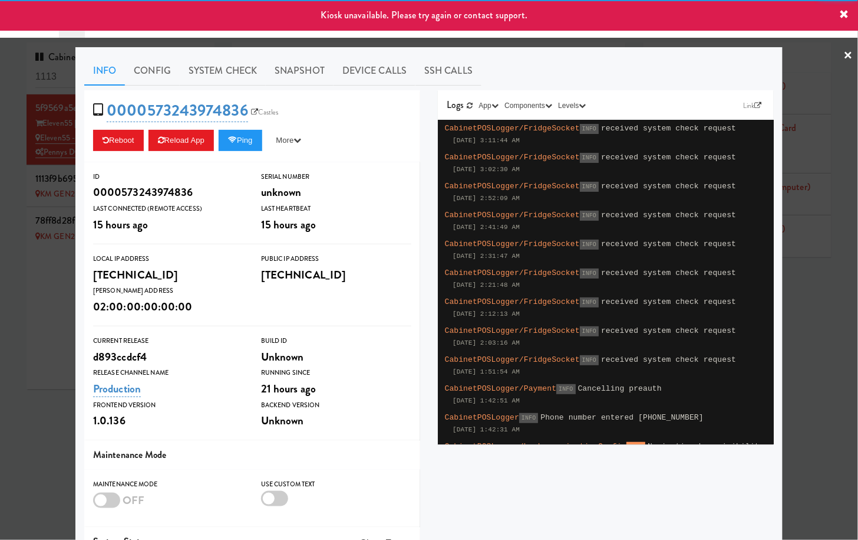
click at [38, 143] on div at bounding box center [429, 270] width 858 height 540
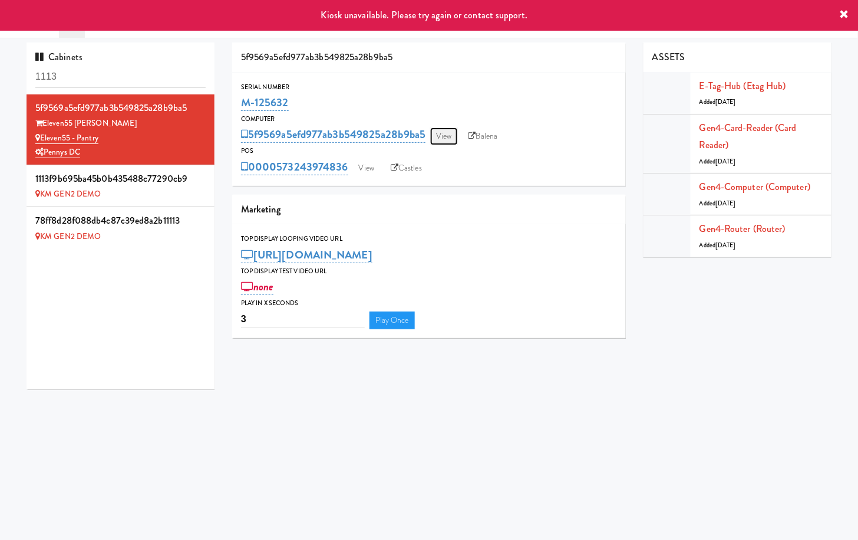
click at [448, 131] on link "View" at bounding box center [443, 136] width 27 height 18
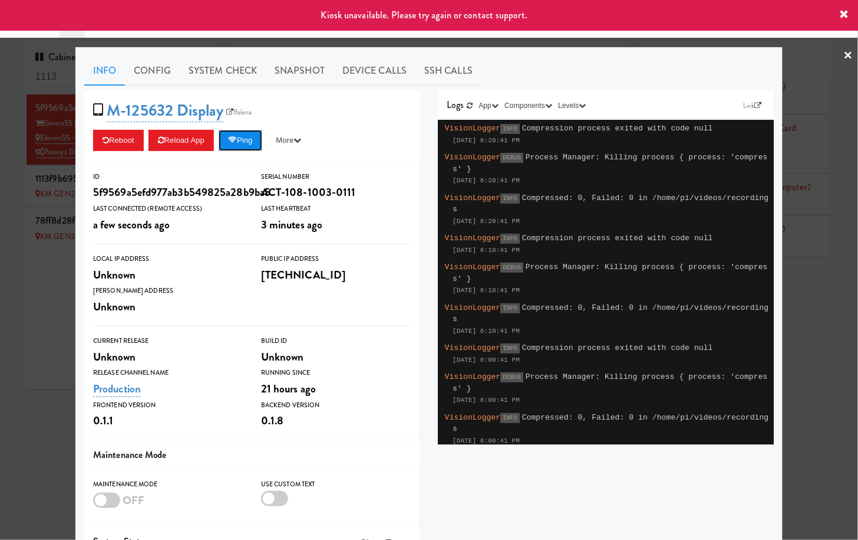
click at [261, 133] on button "Ping" at bounding box center [241, 140] width 44 height 21
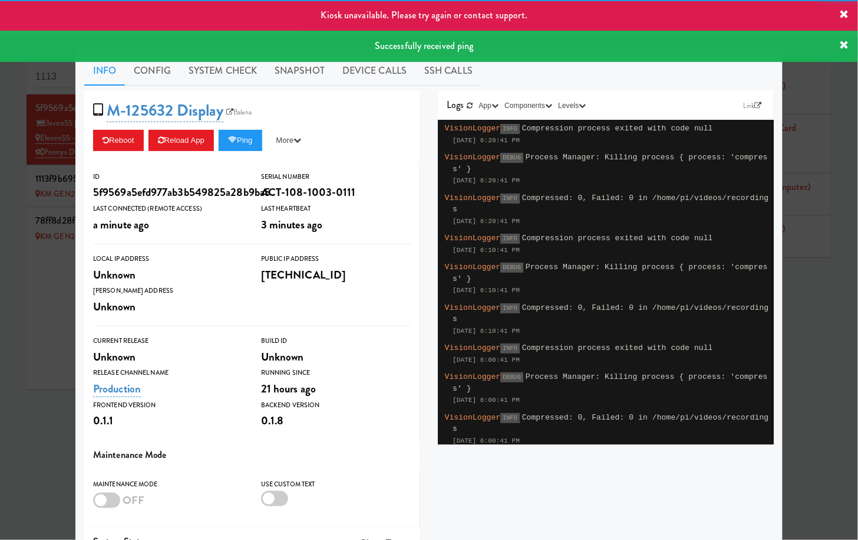
click at [55, 124] on div at bounding box center [429, 270] width 858 height 540
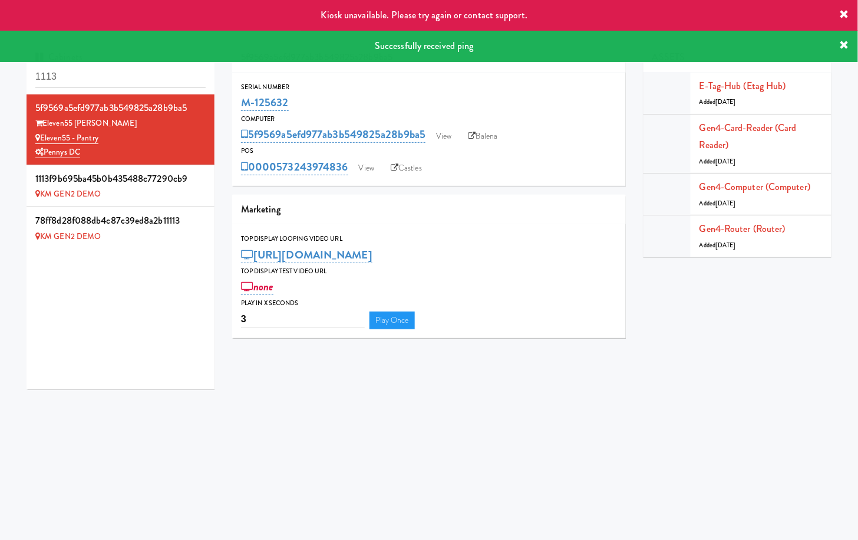
click at [423, 176] on div "Serial Number M-125632 Computer 5f9569a5efd977ab3b549825a28b9ba5 View Balena PO…" at bounding box center [429, 129] width 394 height 113
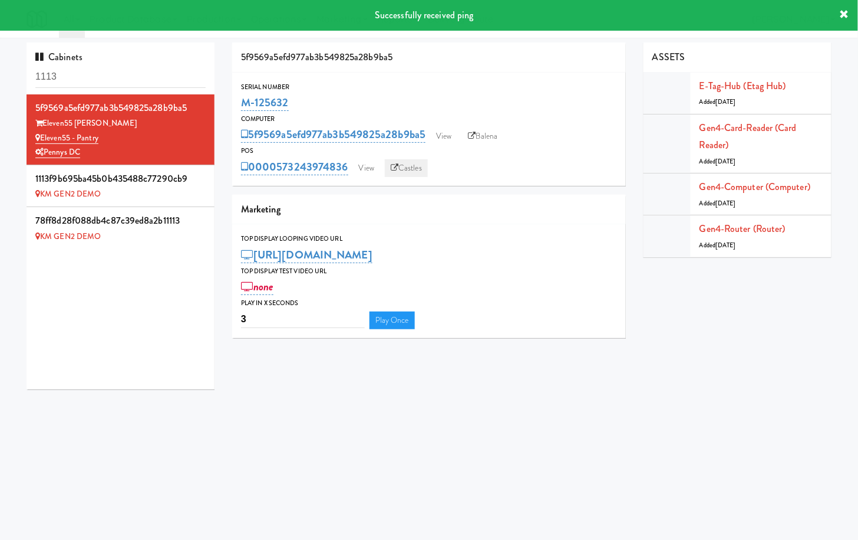
click at [422, 172] on link "Castles" at bounding box center [406, 168] width 43 height 18
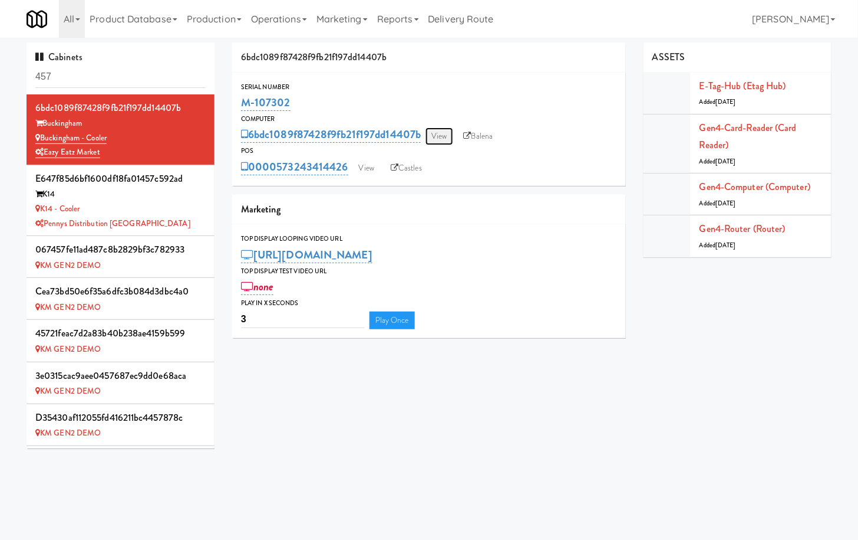
click at [442, 129] on link "View" at bounding box center [439, 136] width 27 height 18
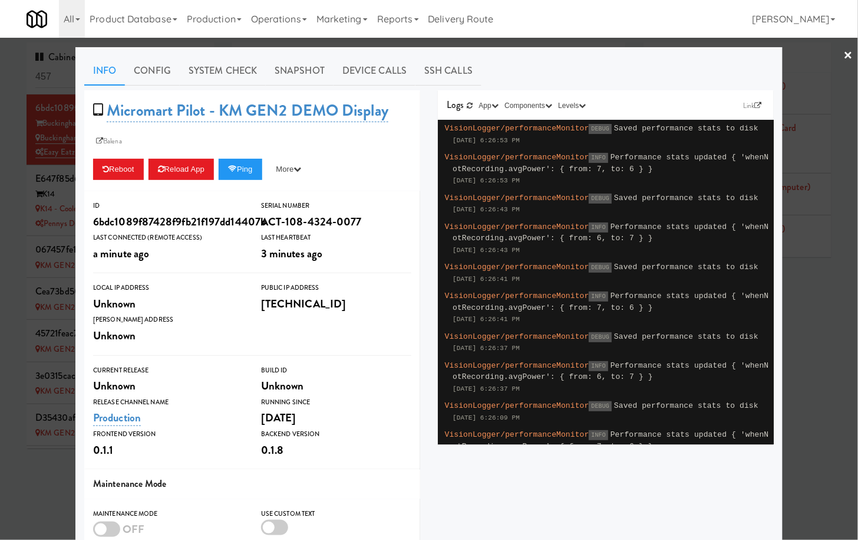
click at [50, 227] on div at bounding box center [429, 270] width 858 height 540
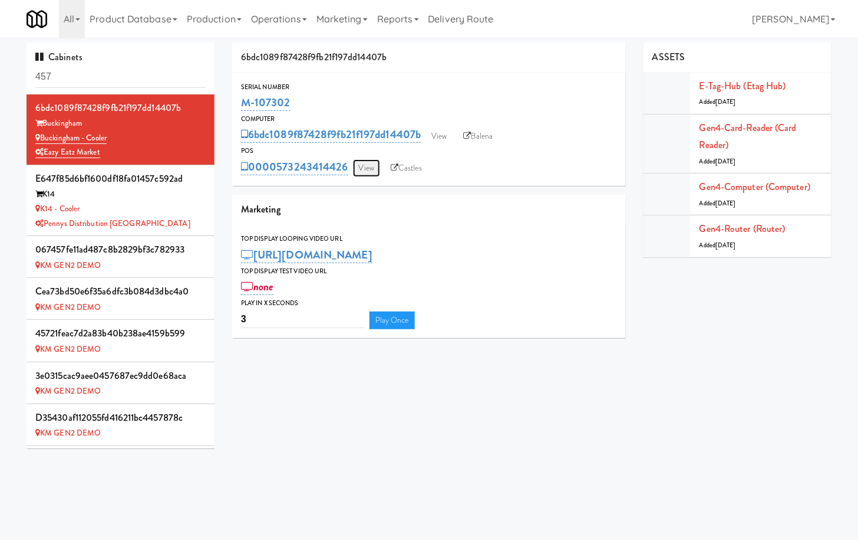
click at [364, 168] on link "View" at bounding box center [366, 168] width 27 height 18
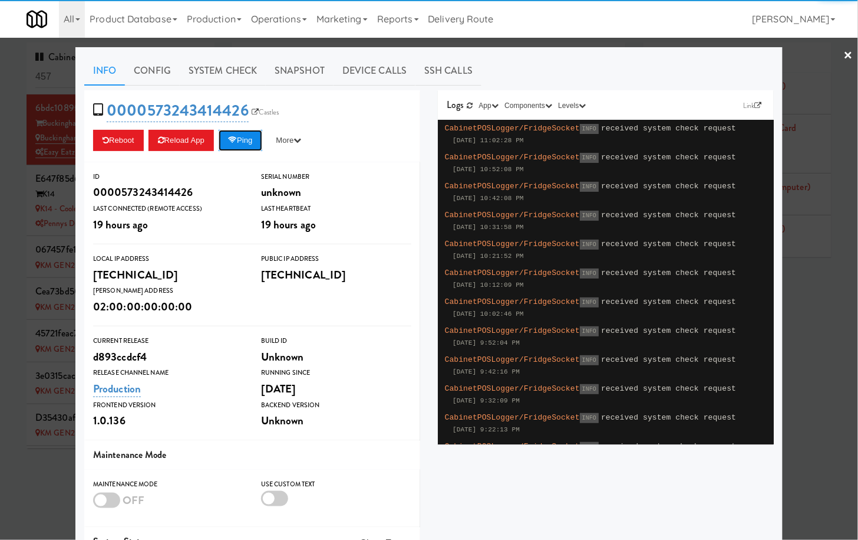
click at [254, 147] on button "Ping" at bounding box center [241, 140] width 44 height 21
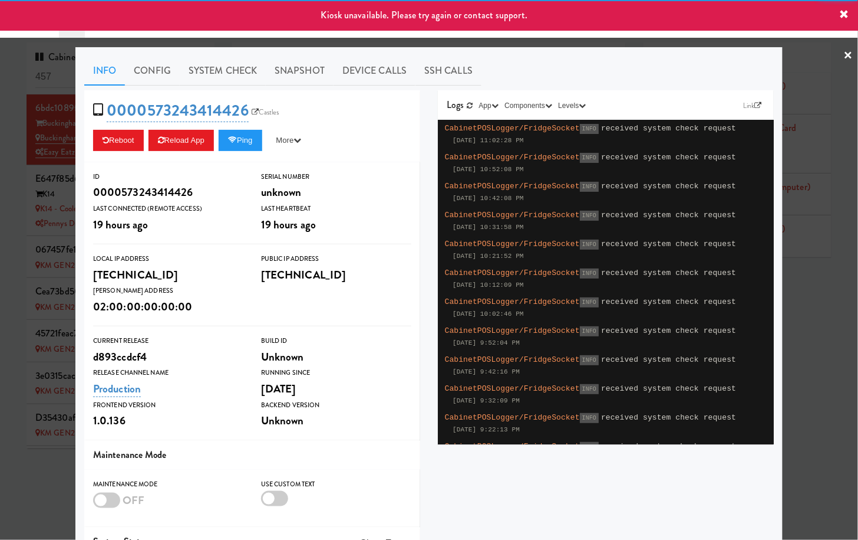
click at [60, 204] on div at bounding box center [429, 270] width 858 height 540
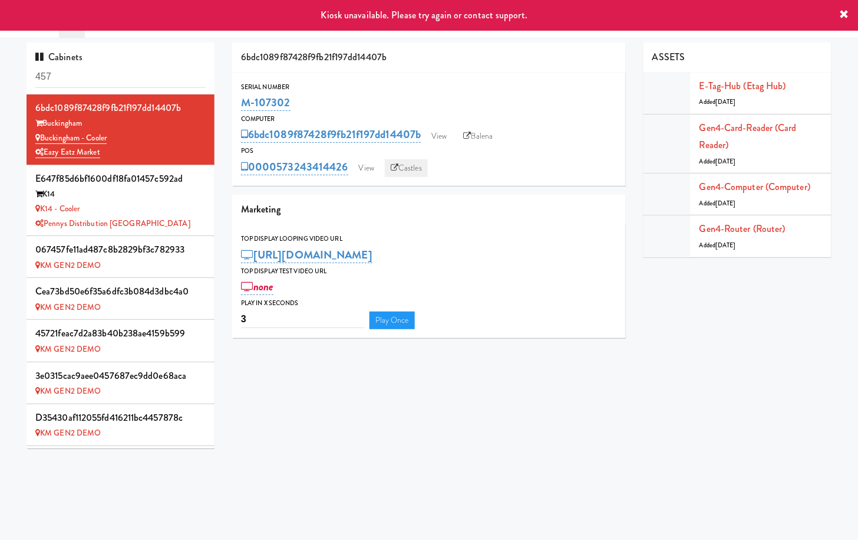
click at [412, 169] on link "Castles" at bounding box center [406, 168] width 43 height 18
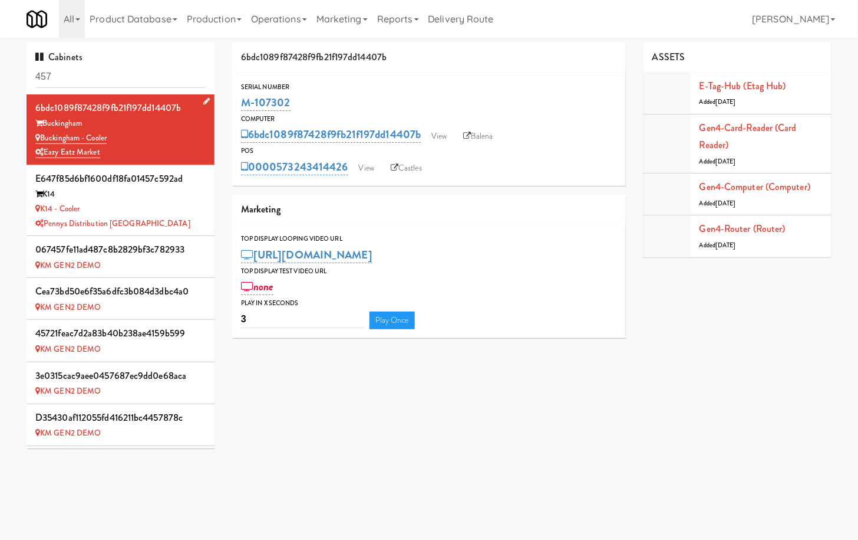
drag, startPoint x: 120, startPoint y: 139, endPoint x: 31, endPoint y: 139, distance: 89.0
click at [31, 139] on li "6bdc1089f87428f9fb21f197dd14407b Buckingham Buckingham - Cooler Eazy Eatz Market" at bounding box center [121, 129] width 188 height 71
copy link "Buckingham - Cooler"
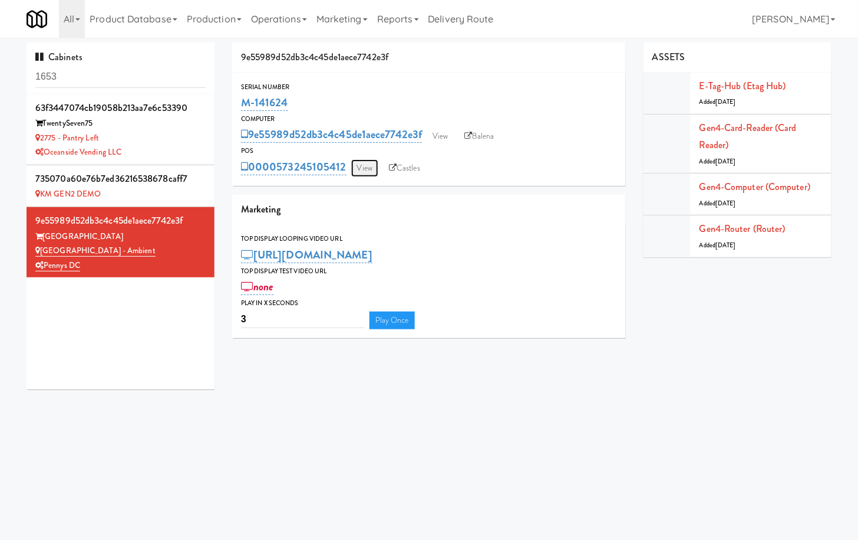
click at [370, 161] on link "View" at bounding box center [364, 168] width 27 height 18
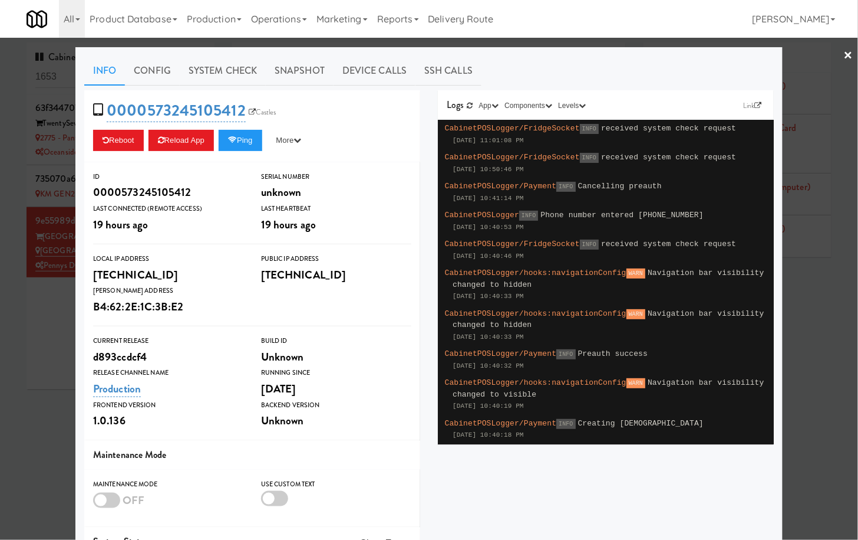
click at [340, 40] on div at bounding box center [429, 270] width 858 height 540
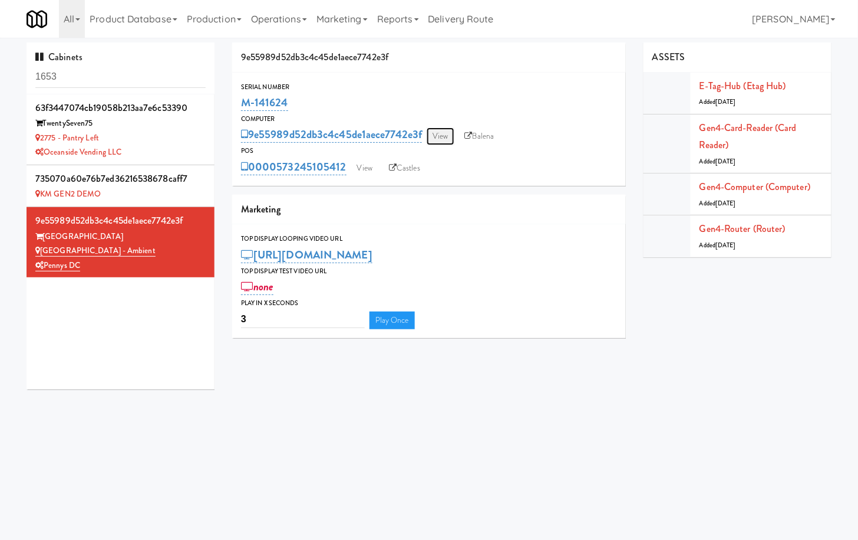
click at [446, 130] on link "View" at bounding box center [440, 136] width 27 height 18
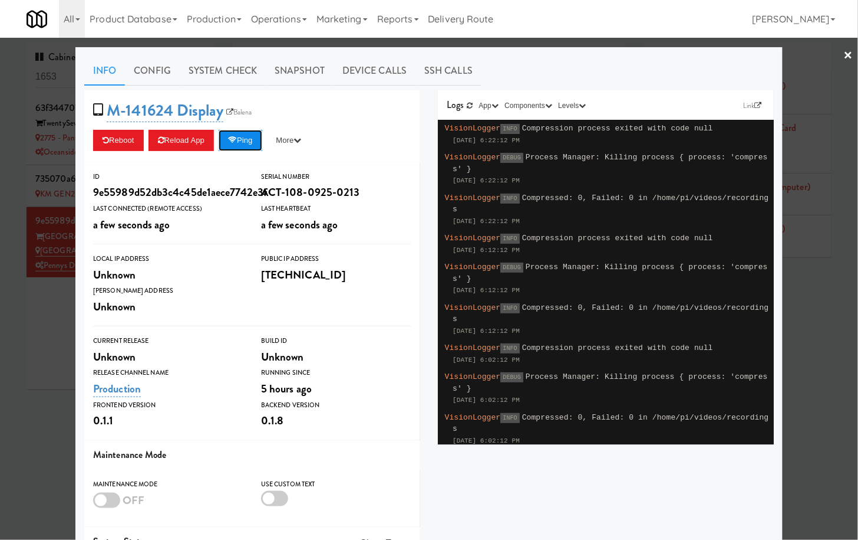
click at [249, 146] on button "Ping" at bounding box center [241, 140] width 44 height 21
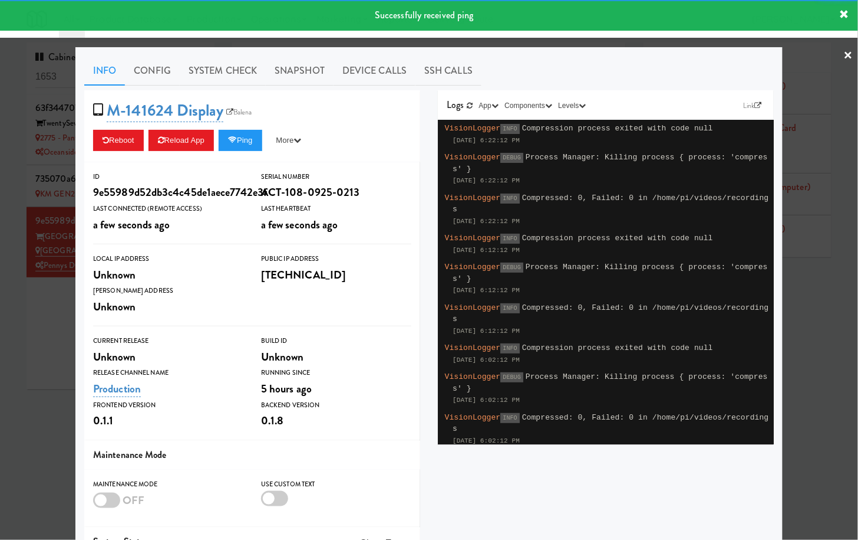
click at [44, 169] on div at bounding box center [429, 270] width 858 height 540
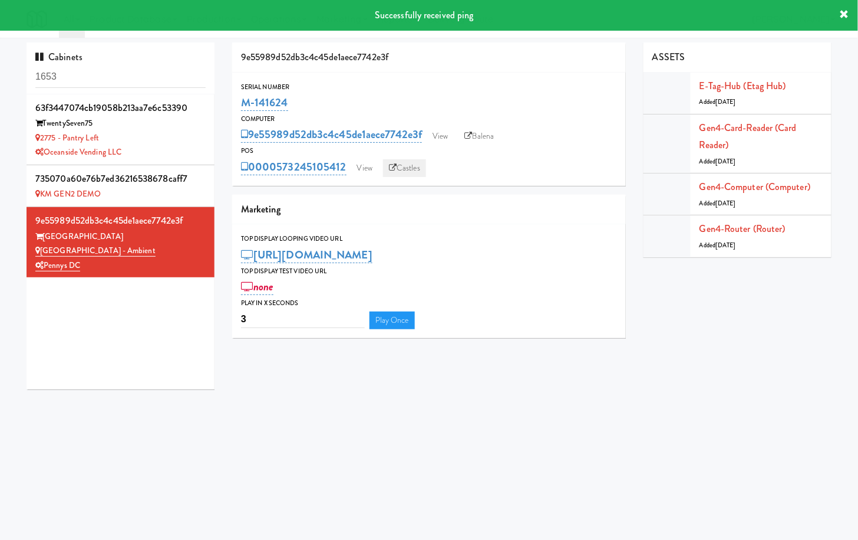
click at [416, 163] on link "Castles" at bounding box center [404, 168] width 43 height 18
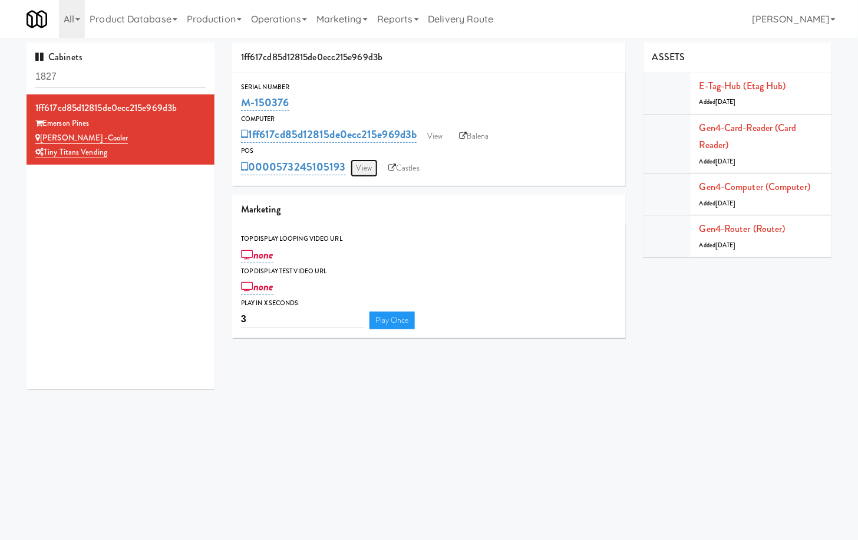
click at [376, 164] on link "View" at bounding box center [364, 168] width 27 height 18
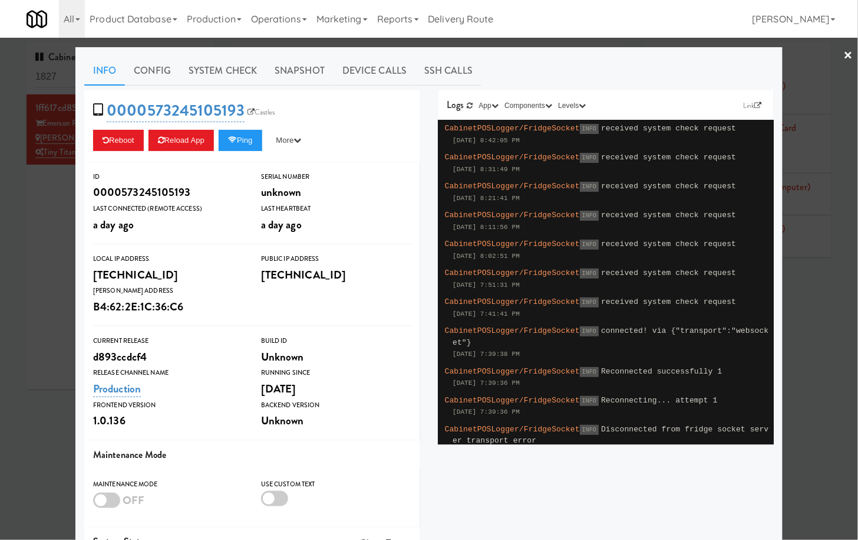
click at [810, 95] on div at bounding box center [429, 270] width 858 height 540
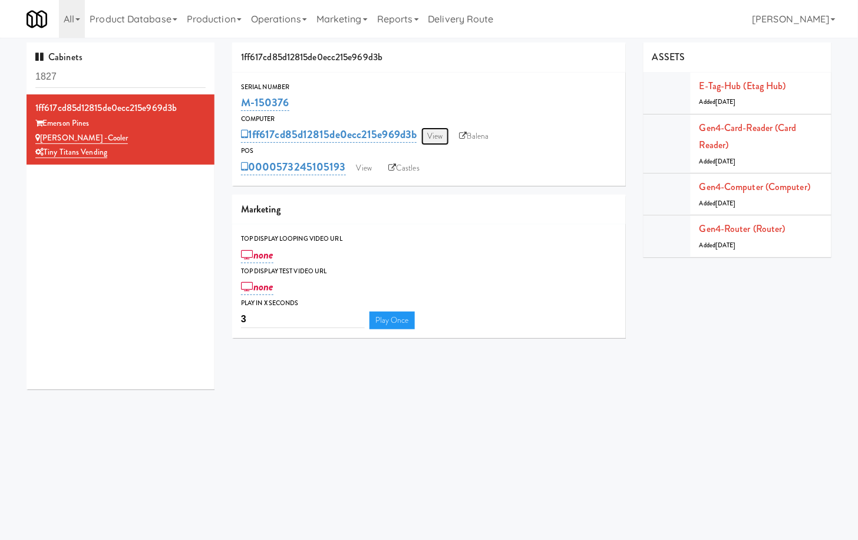
click at [431, 137] on link "View" at bounding box center [435, 136] width 27 height 18
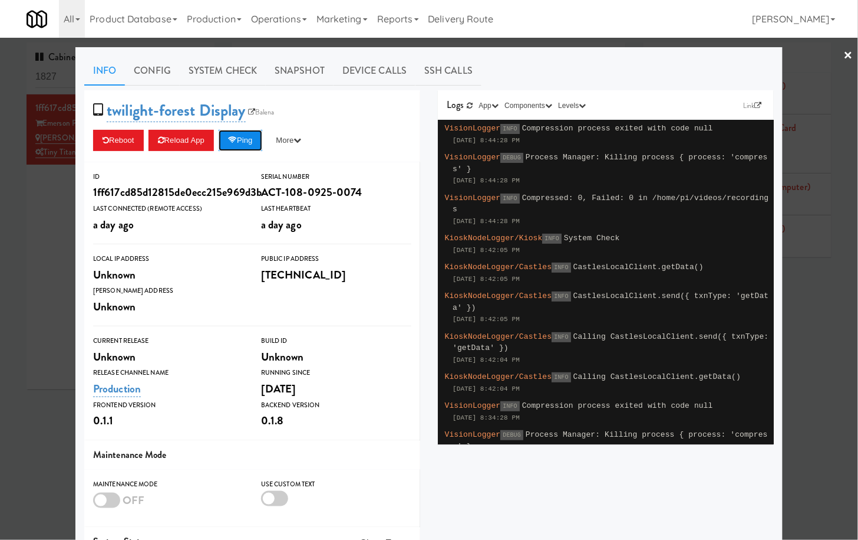
click at [237, 140] on icon at bounding box center [232, 140] width 9 height 8
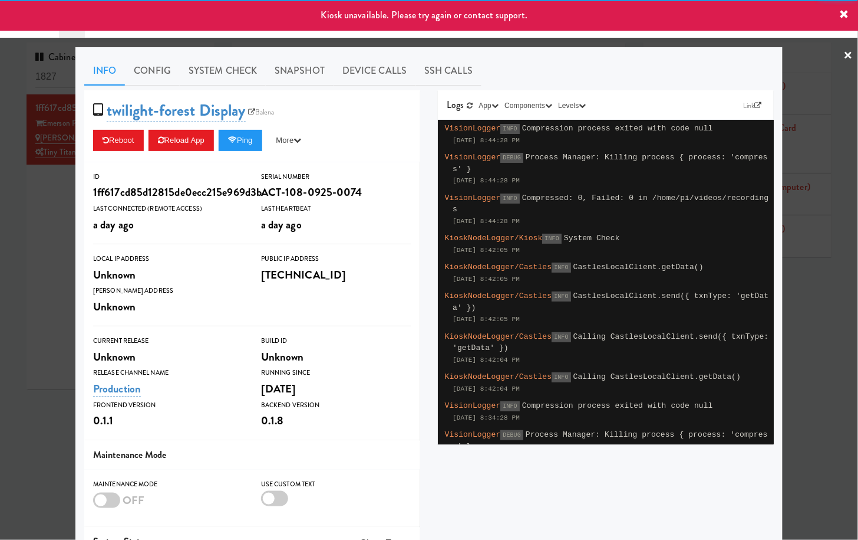
click at [60, 197] on div at bounding box center [429, 270] width 858 height 540
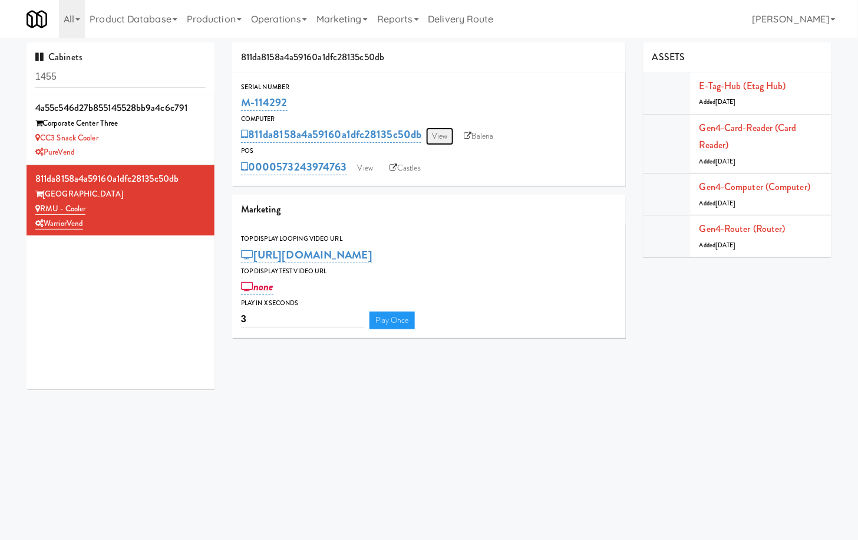
click at [436, 139] on link "View" at bounding box center [439, 136] width 27 height 18
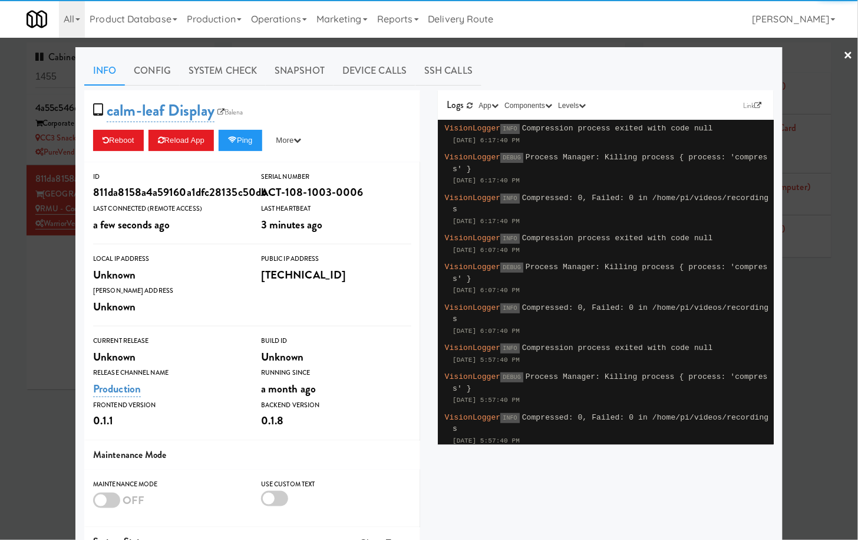
click at [63, 250] on div at bounding box center [429, 270] width 858 height 540
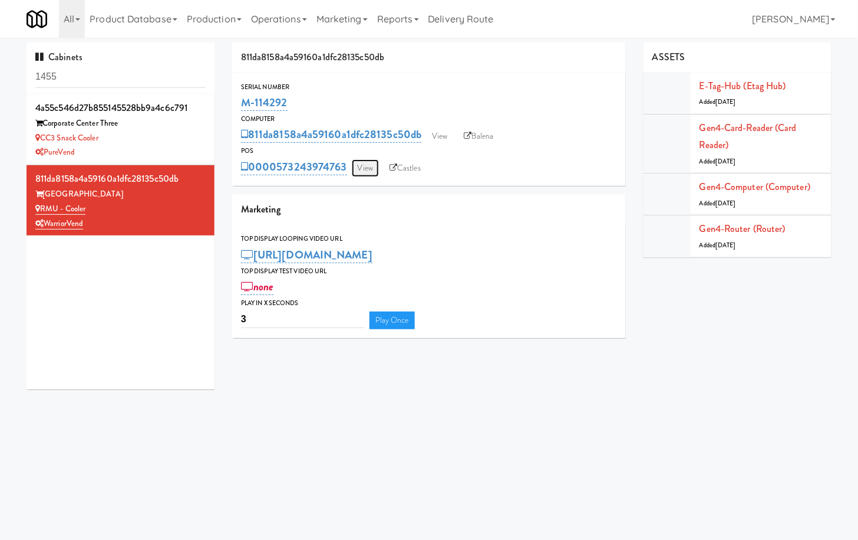
click at [374, 166] on link "View" at bounding box center [365, 168] width 27 height 18
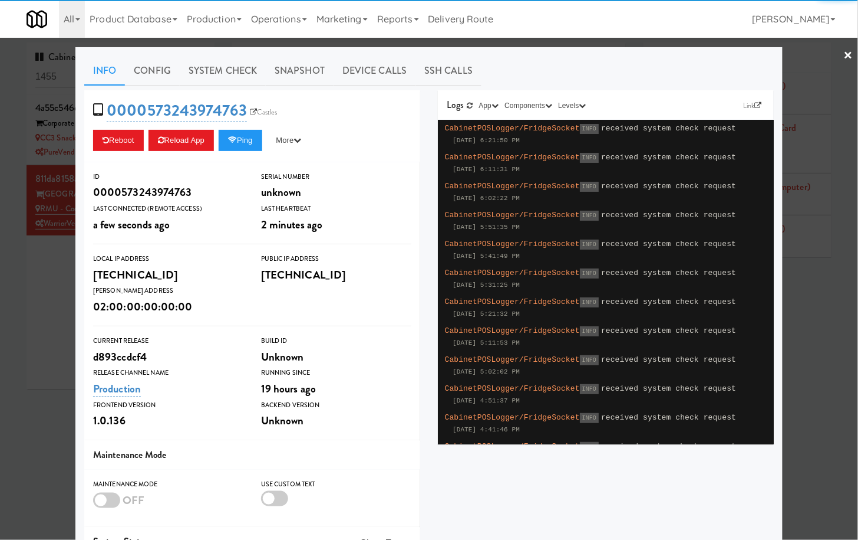
click at [251, 127] on div "0000573243974763 Castles Reboot Reload App Ping More Ping Server Restart Server…" at bounding box center [252, 126] width 336 height 72
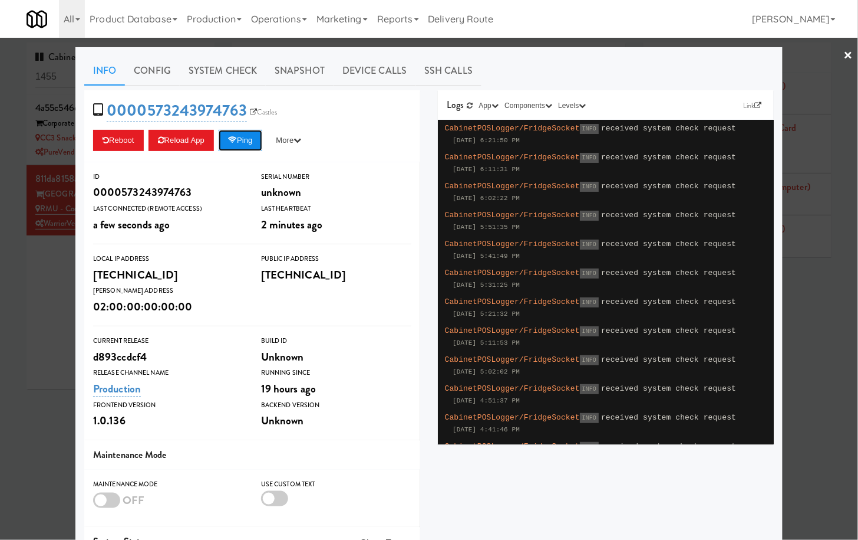
click at [251, 143] on button "Ping" at bounding box center [241, 140] width 44 height 21
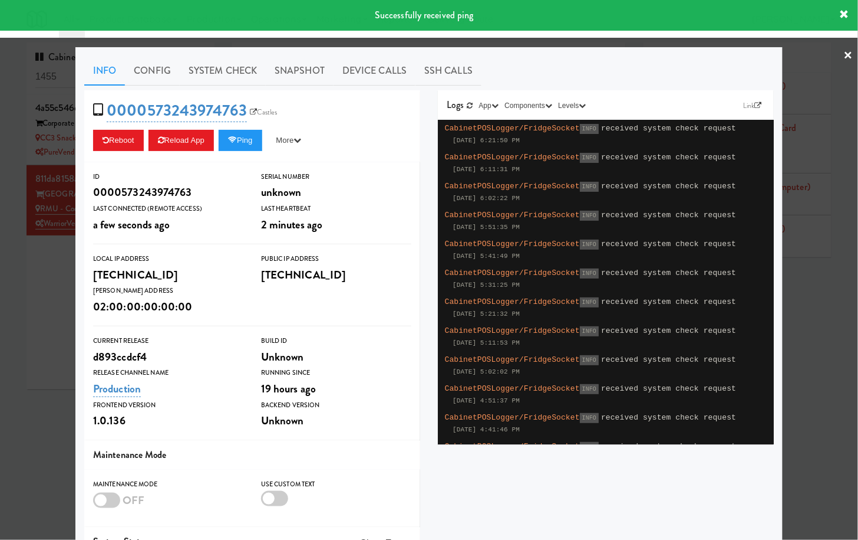
click at [814, 70] on div at bounding box center [429, 270] width 858 height 540
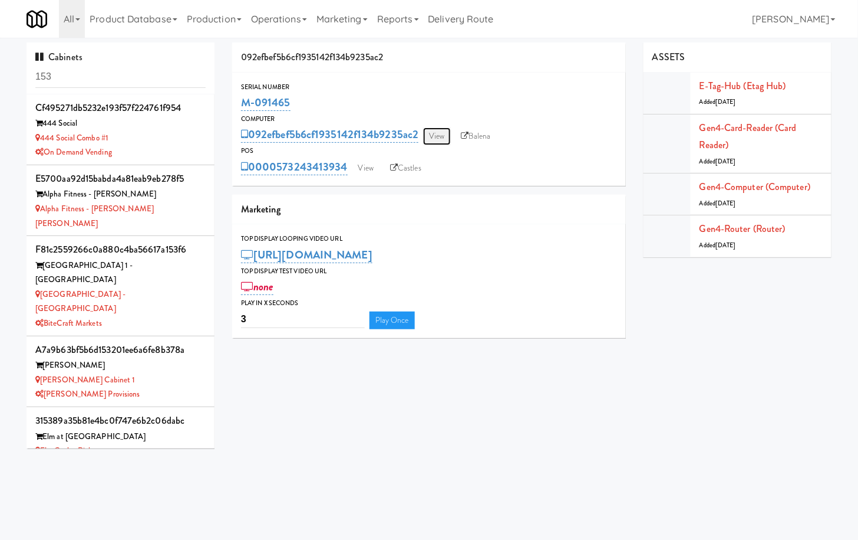
click at [438, 138] on link "View" at bounding box center [436, 136] width 27 height 18
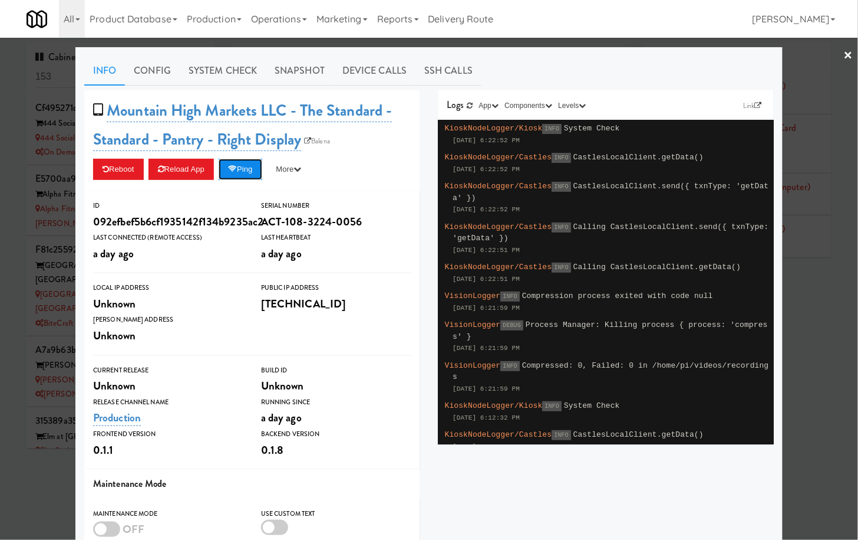
click at [252, 170] on button "Ping" at bounding box center [241, 169] width 44 height 21
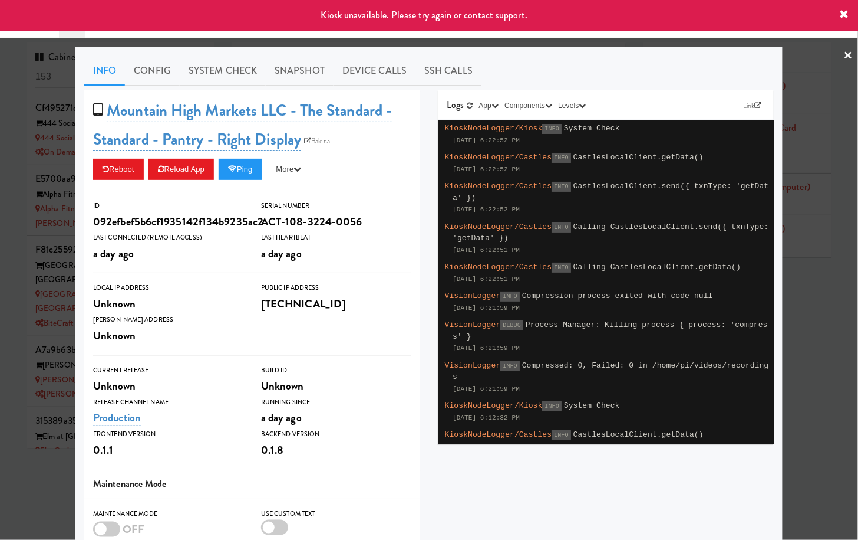
click at [57, 196] on div at bounding box center [429, 270] width 858 height 540
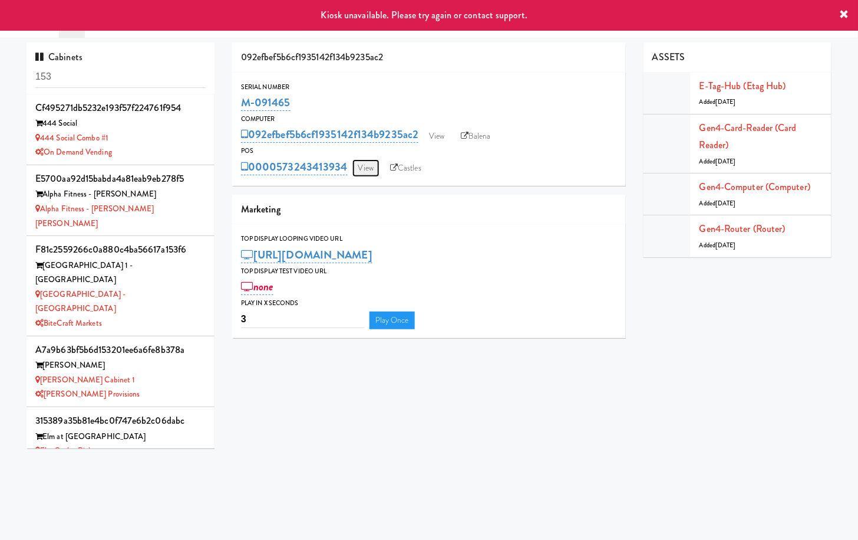
click at [371, 176] on link "View" at bounding box center [366, 168] width 27 height 18
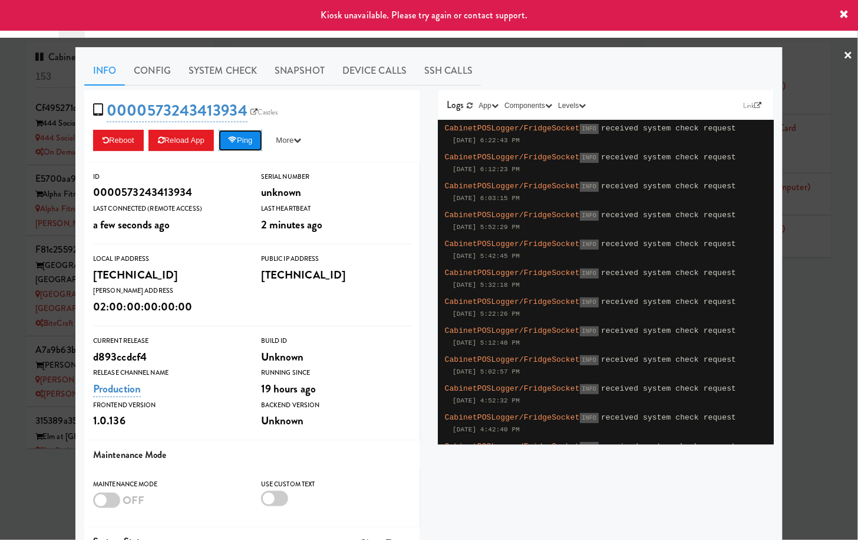
click at [254, 143] on button "Ping" at bounding box center [241, 140] width 44 height 21
